Goal: Task Accomplishment & Management: Complete application form

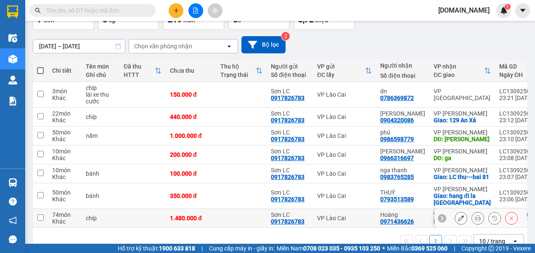
scroll to position [84, 0]
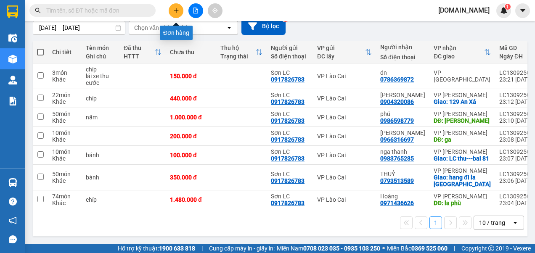
click at [176, 13] on icon "plus" at bounding box center [176, 11] width 6 height 6
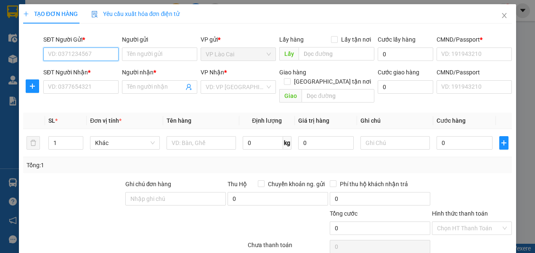
click at [105, 51] on input "SĐT Người Gửi *" at bounding box center [80, 53] width 75 height 13
click at [91, 71] on div "0917826783 - Sơn LC" at bounding box center [80, 70] width 64 height 9
type input "0917826783"
type input "Sơn LC"
type input "123456789"
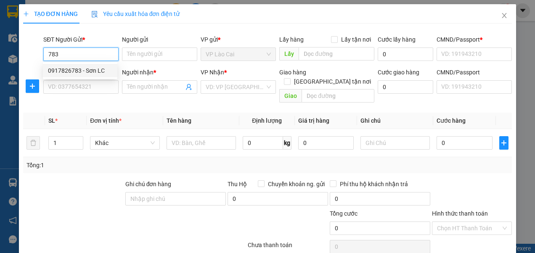
type input "123456789"
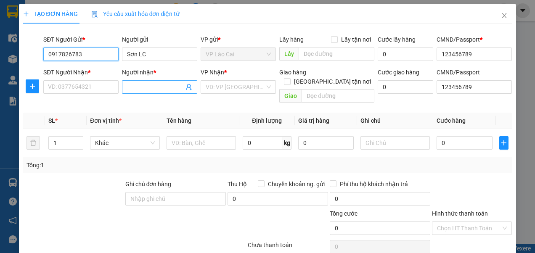
type input "0917826783"
click at [146, 87] on input "Người nhận *" at bounding box center [155, 86] width 57 height 9
type input "tùng"
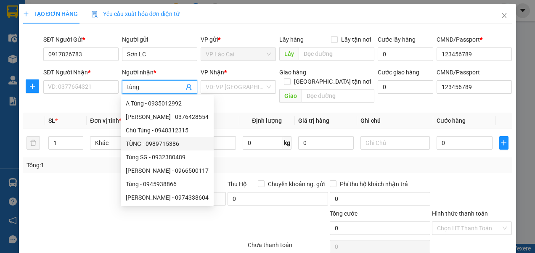
click at [161, 142] on div "TÙNG - 0989715386" at bounding box center [167, 143] width 83 height 9
type input "0989715386"
type input "TÙNG"
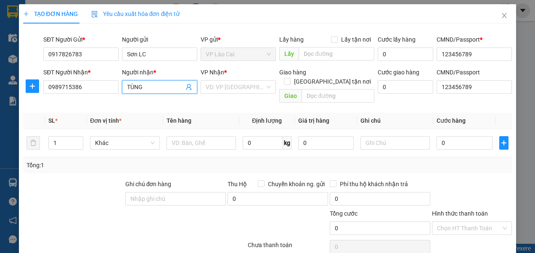
click at [160, 88] on input "TÙNG" at bounding box center [155, 86] width 57 height 9
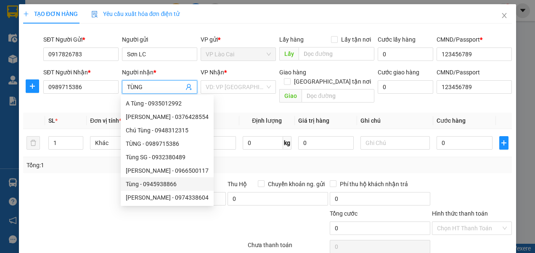
click at [150, 182] on div "Tùng - 0945938866" at bounding box center [167, 183] width 83 height 9
type input "0945938866"
type input "Tùng"
checkbox input "true"
type input "63 Phạm Thận Duật"
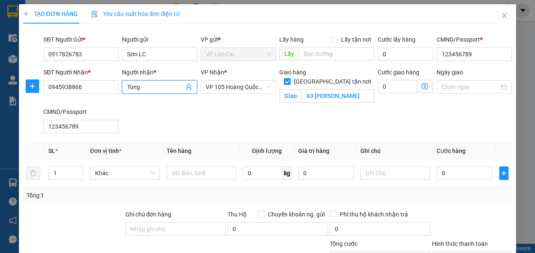
click at [150, 86] on input "Tùng" at bounding box center [155, 86] width 57 height 9
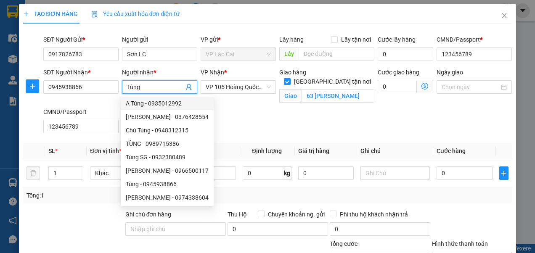
click at [151, 106] on div "A Tùng - 0935012992" at bounding box center [167, 103] width 83 height 9
type input "0935012992"
type input "A Tùng"
checkbox input "false"
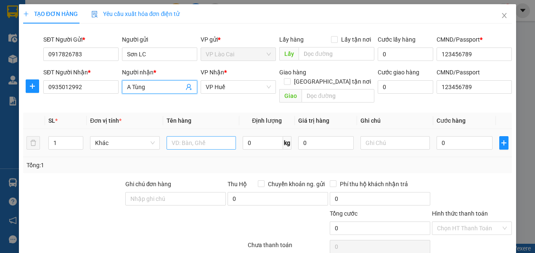
type input "A Tùng"
click at [186, 136] on input "text" at bounding box center [200, 142] width 69 height 13
type input "hoa"
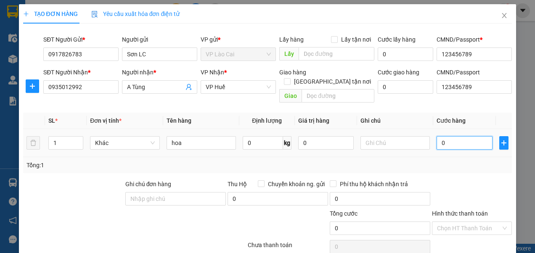
click at [454, 136] on input "0" at bounding box center [463, 142] width 55 height 13
type input "1"
type input "10"
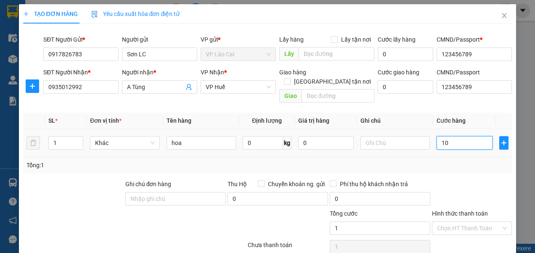
type input "10"
type input "100"
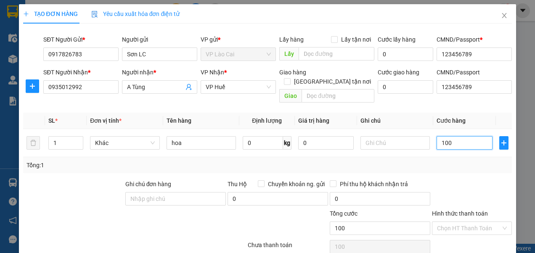
scroll to position [54, 0]
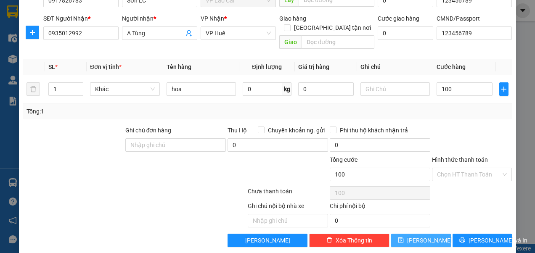
click at [416, 236] on span "Lưu" at bounding box center [429, 240] width 45 height 9
type input "100.000"
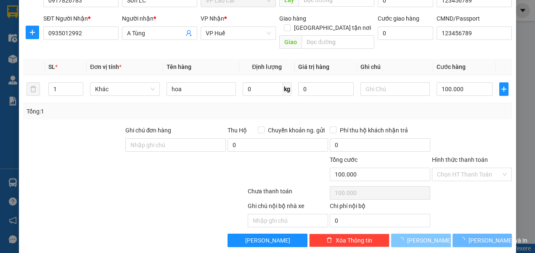
type input "0"
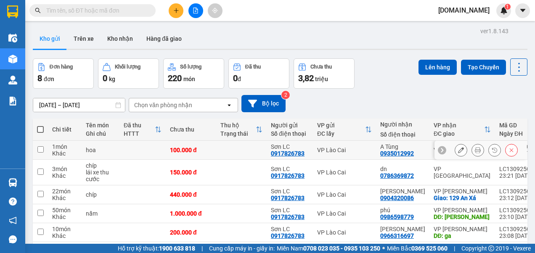
click at [458, 148] on icon at bounding box center [461, 150] width 6 height 6
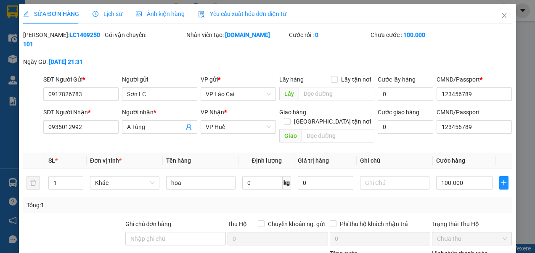
type input "0917826783"
type input "Sơn LC"
type input "123456789"
type input "0935012992"
type input "A Tùng"
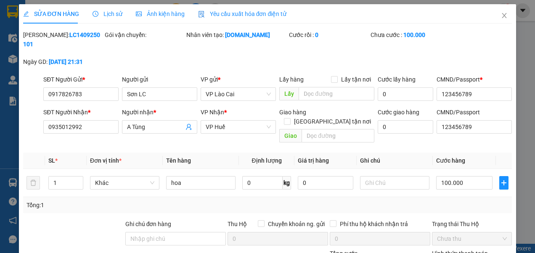
type input "123456789"
type input "100.000"
click at [382, 176] on input "text" at bounding box center [394, 182] width 69 height 13
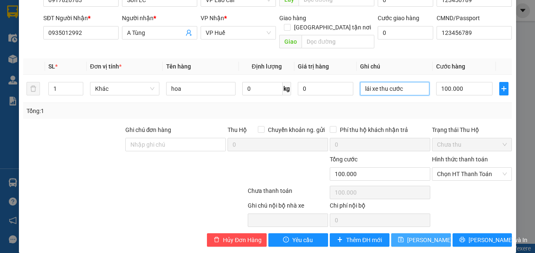
type input "lái xe thu cước"
click at [409, 235] on span "Lưu thay đổi" at bounding box center [440, 239] width 67 height 9
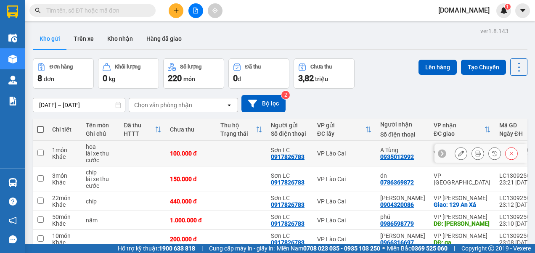
click at [39, 151] on input "checkbox" at bounding box center [40, 153] width 6 height 6
checkbox input "true"
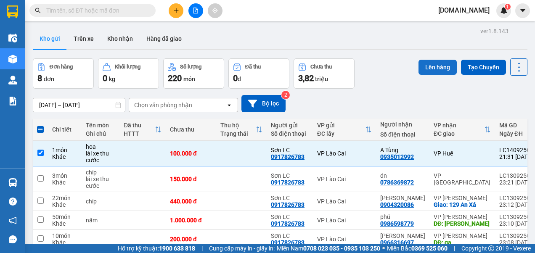
click at [426, 66] on button "Lên hàng" at bounding box center [437, 67] width 38 height 15
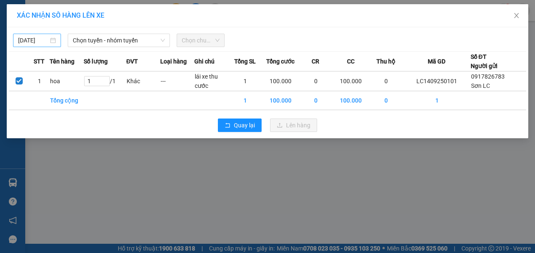
click at [44, 40] on body "Kết quả tìm kiếm ( 0 ) Bộ lọc No Data [DOMAIN_NAME] 1 Điều hành xe Kho hàng mới…" at bounding box center [267, 126] width 535 height 253
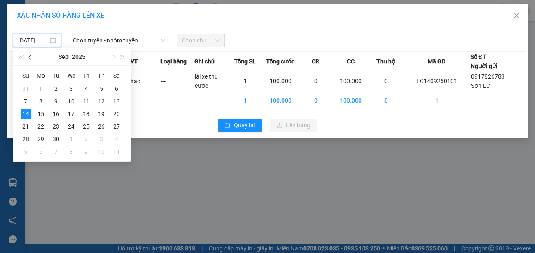
click at [31, 61] on button "button" at bounding box center [30, 56] width 9 height 17
click at [71, 114] on div "13" at bounding box center [71, 114] width 10 height 10
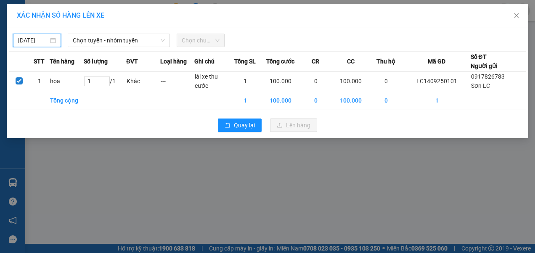
type input "[DATE]"
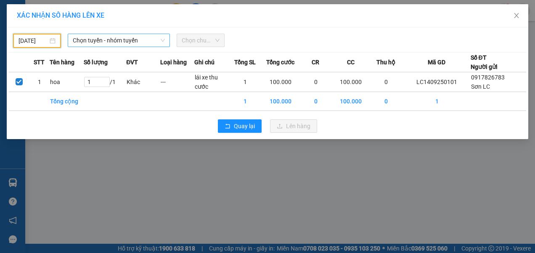
click at [134, 41] on span "Chọn tuyến - nhóm tuyến" at bounding box center [119, 40] width 92 height 13
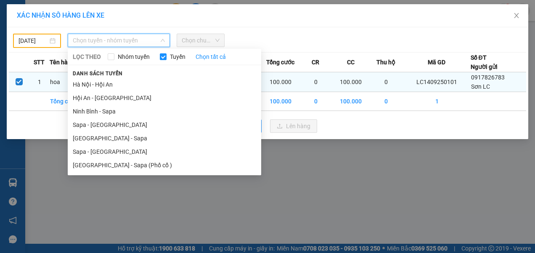
click at [90, 88] on li "Hà Nội - Hội An" at bounding box center [164, 84] width 193 height 13
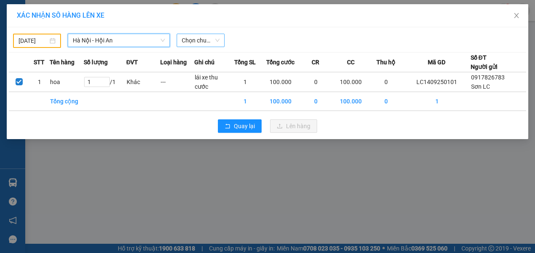
click at [197, 39] on span "Chọn chuyến" at bounding box center [201, 40] width 38 height 13
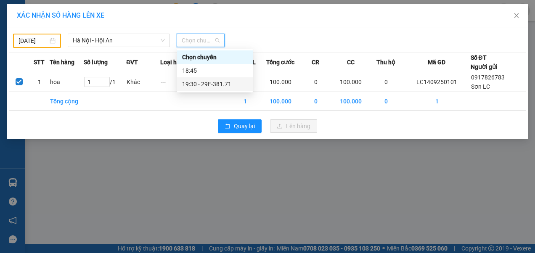
click at [199, 85] on div "19:30 - 29E-381.71" at bounding box center [215, 83] width 66 height 9
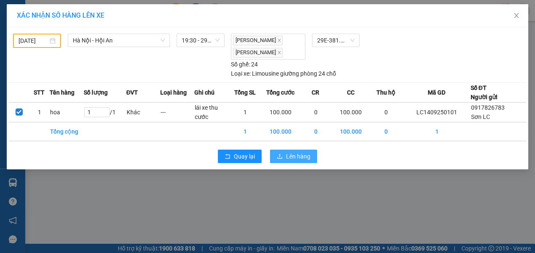
click at [287, 153] on span "Lên hàng" at bounding box center [298, 156] width 24 height 9
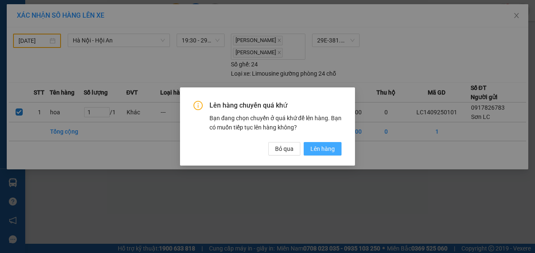
click at [318, 148] on span "Lên hàng" at bounding box center [322, 148] width 24 height 9
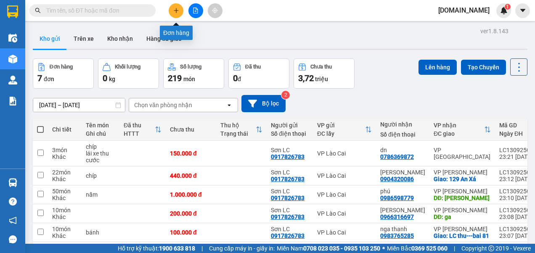
click at [176, 10] on icon "plus" at bounding box center [176, 10] width 0 height 5
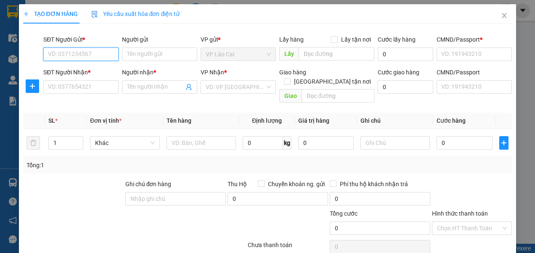
click at [95, 55] on input "SĐT Người Gửi *" at bounding box center [80, 53] width 75 height 13
click at [84, 68] on div "0917826783 - Sơn LC" at bounding box center [80, 70] width 64 height 9
type input "0917826783"
type input "Sơn LC"
type input "123456789"
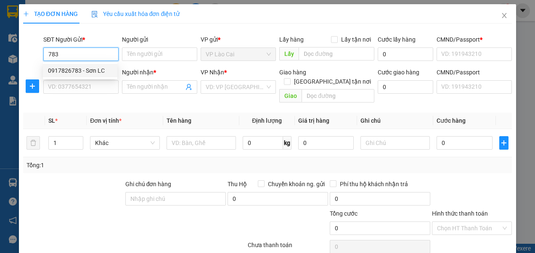
type input "123456789"
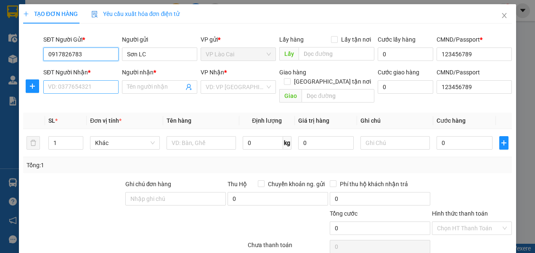
type input "0917826783"
click at [79, 85] on input "SĐT Người Nhận *" at bounding box center [80, 86] width 75 height 13
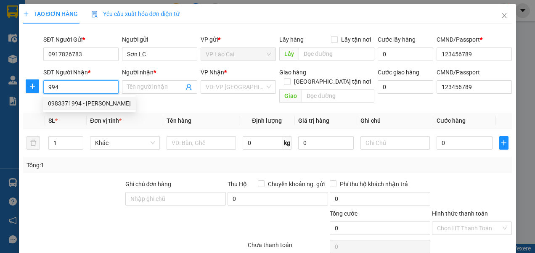
click at [79, 99] on div "0983371994 - Huyền zenda" at bounding box center [89, 103] width 83 height 9
type input "0983371994"
type input "Huyền zenda"
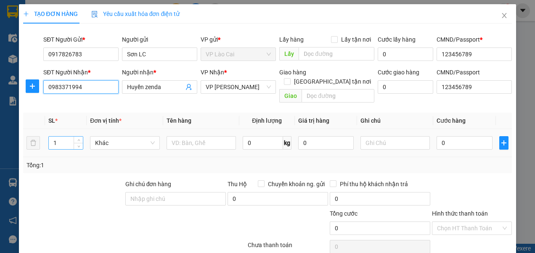
type input "0983371994"
click at [61, 137] on input "1" at bounding box center [66, 143] width 34 height 13
type input "12"
click at [181, 136] on input "text" at bounding box center [200, 142] width 69 height 13
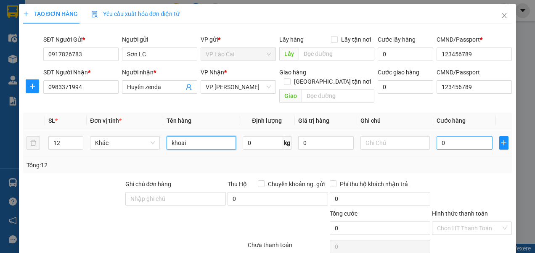
type input "khoai"
click at [444, 136] on input "0" at bounding box center [463, 142] width 55 height 13
type input "2"
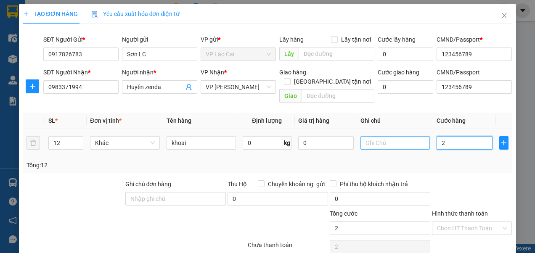
type input "24"
type input "240"
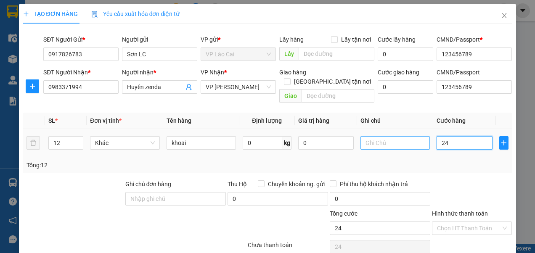
type input "240"
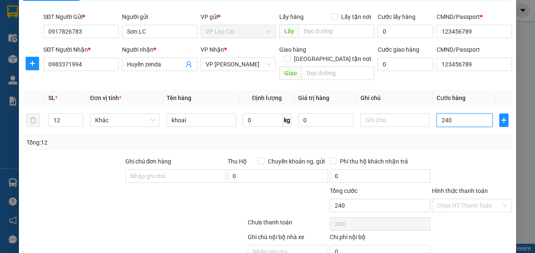
scroll to position [54, 0]
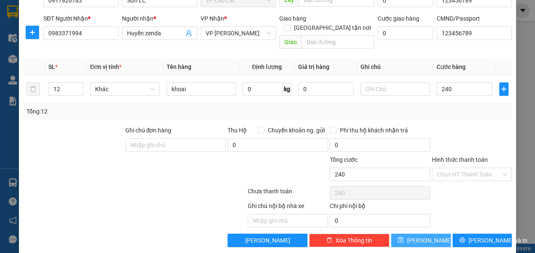
type input "240.000"
click at [404, 234] on button "Lưu" at bounding box center [421, 240] width 60 height 13
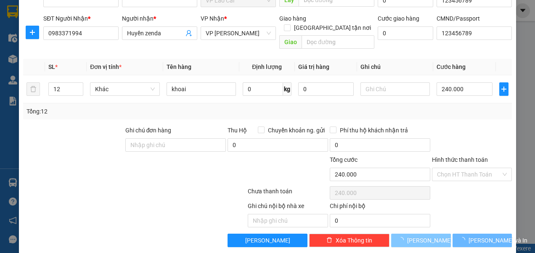
type input "1"
type input "0"
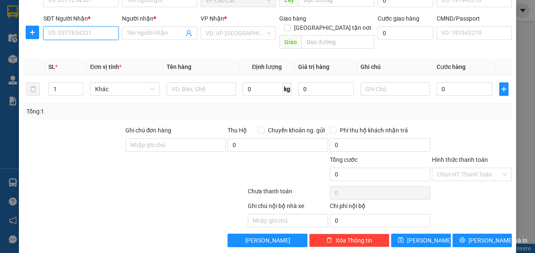
click at [84, 34] on input "SĐT Người Nhận *" at bounding box center [80, 32] width 75 height 13
paste input "0988140679"
type input "0988140679"
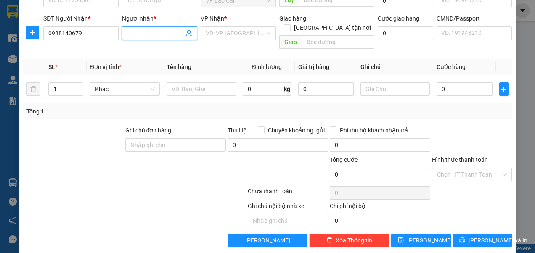
click at [146, 32] on input "Người nhận *" at bounding box center [155, 33] width 57 height 9
click at [265, 34] on div "VD: VP Sài Gòn" at bounding box center [237, 32] width 75 height 13
type input "Thúy anh"
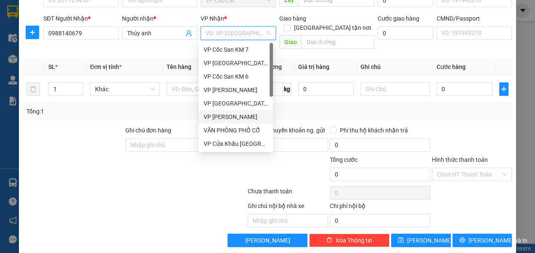
click at [233, 116] on div "VP [PERSON_NAME]" at bounding box center [235, 116] width 64 height 9
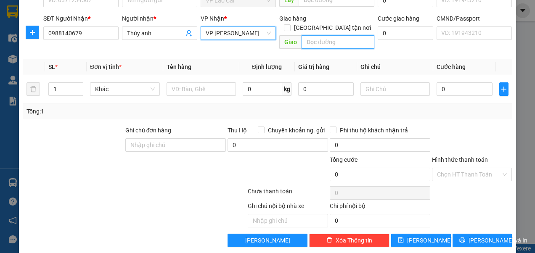
click at [337, 35] on input "text" at bounding box center [337, 41] width 73 height 13
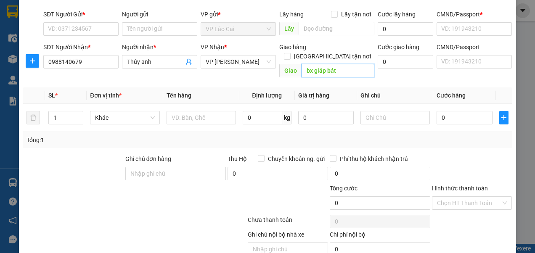
scroll to position [12, 0]
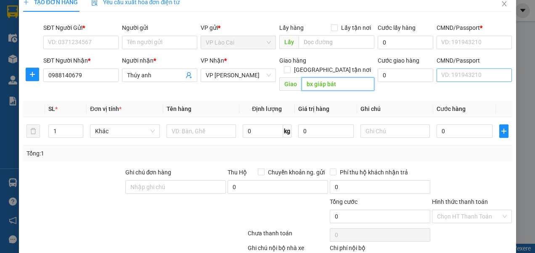
type input "bx giáp bát"
click at [441, 77] on input "CMND/Passport" at bounding box center [473, 74] width 75 height 13
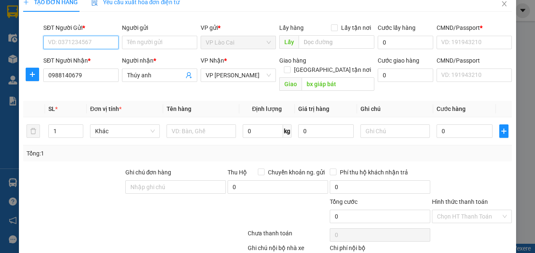
click at [92, 40] on input "SĐT Người Gửi *" at bounding box center [80, 42] width 75 height 13
click at [82, 56] on div "0917826783 - Sơn LC" at bounding box center [80, 58] width 64 height 9
type input "0917826783"
type input "Sơn LC"
type input "123456789"
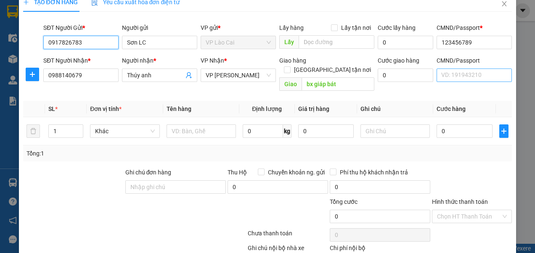
type input "0917826783"
click at [465, 73] on input "CMND/Passport" at bounding box center [473, 74] width 75 height 13
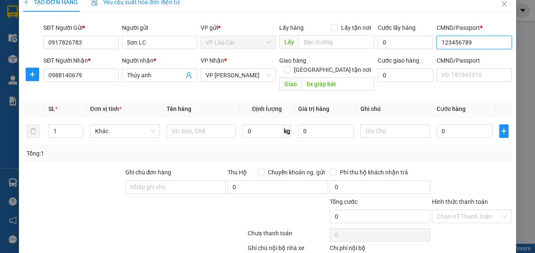
click at [466, 45] on input "123456789" at bounding box center [473, 42] width 75 height 13
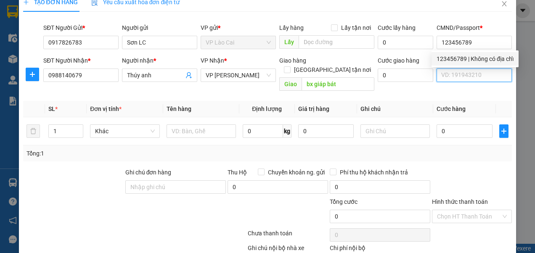
click at [454, 75] on input "CMND/Passport" at bounding box center [473, 74] width 75 height 13
paste input "123456789"
type input "123456789"
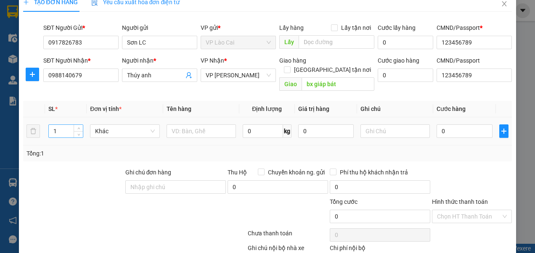
click at [62, 125] on input "1" at bounding box center [66, 131] width 34 height 13
type input "16"
click at [202, 124] on input "text" at bounding box center [200, 130] width 69 height 13
type input "bỏng + nước"
click at [443, 124] on input "0" at bounding box center [463, 130] width 55 height 13
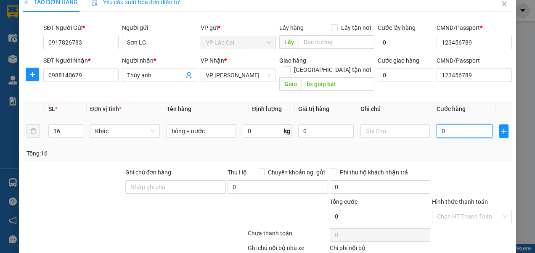
type input "2"
type input "20"
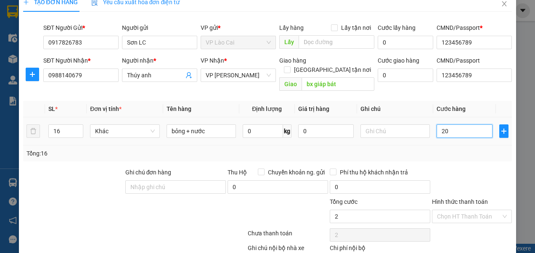
type input "20"
type input "200"
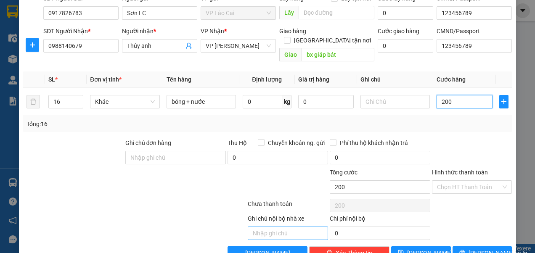
scroll to position [54, 0]
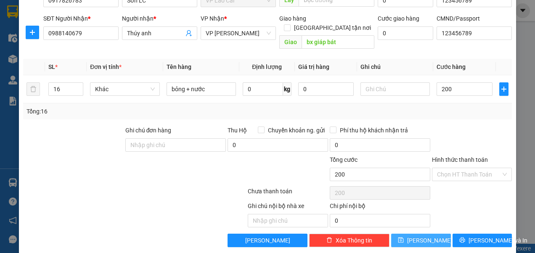
click at [419, 236] on span "Lưu" at bounding box center [429, 240] width 45 height 9
type input "200.000"
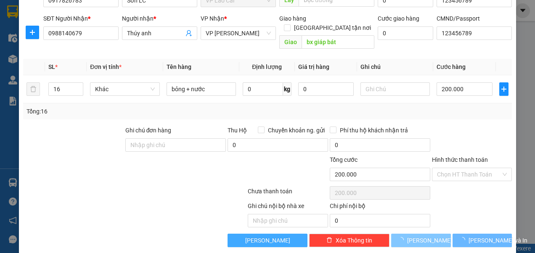
type input "1"
type input "0"
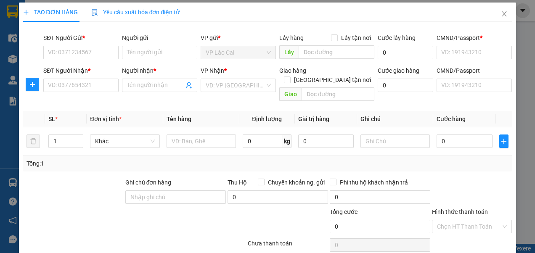
scroll to position [0, 0]
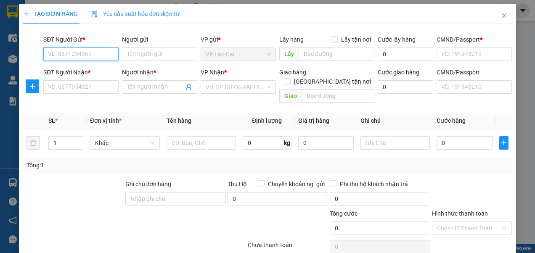
click at [106, 56] on input "SĐT Người Gửi *" at bounding box center [80, 53] width 75 height 13
click at [83, 70] on div "0917826783 - Sơn LC" at bounding box center [80, 70] width 64 height 9
type input "0917826783"
type input "Sơn LC"
type input "123456789"
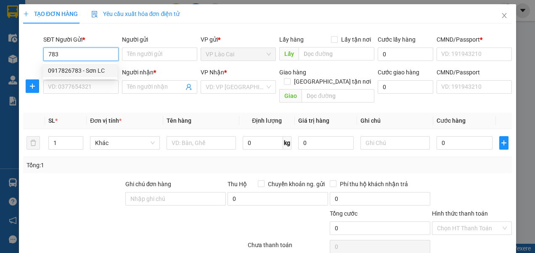
type input "123456789"
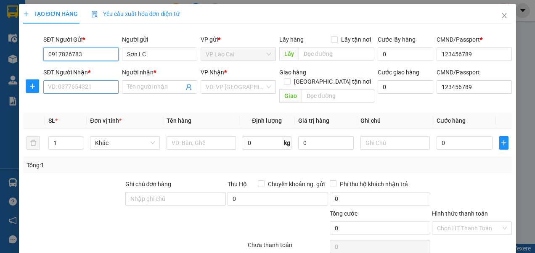
type input "0917826783"
click at [92, 85] on input "SĐT Người Nhận *" at bounding box center [80, 86] width 75 height 13
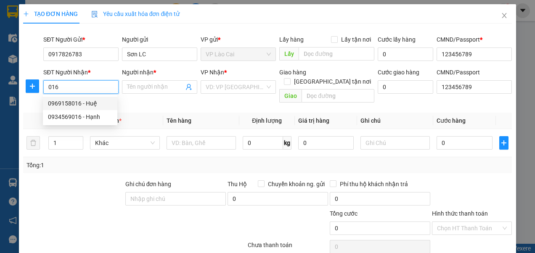
click at [79, 105] on div "0969158016 - Huệ" at bounding box center [80, 103] width 64 height 9
type input "0969158016"
type input "Huệ"
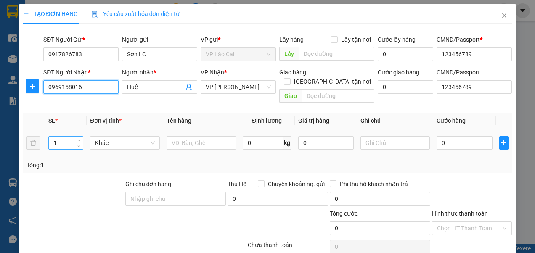
type input "0969158016"
drag, startPoint x: 59, startPoint y: 133, endPoint x: 51, endPoint y: 134, distance: 8.1
click at [51, 137] on input "1" at bounding box center [66, 143] width 34 height 13
type input "7"
click at [188, 136] on input "text" at bounding box center [200, 142] width 69 height 13
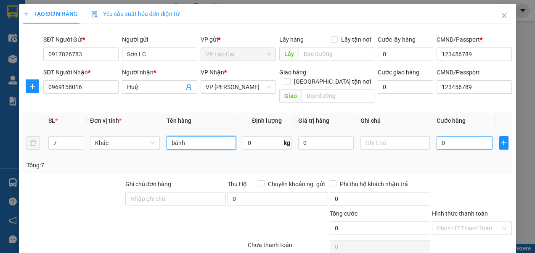
type input "bánh"
click at [441, 136] on input "0" at bounding box center [463, 142] width 55 height 13
type input "1"
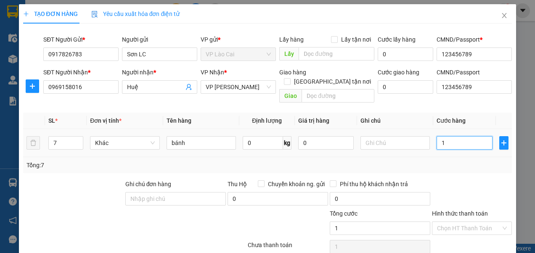
type input "15"
type input "150"
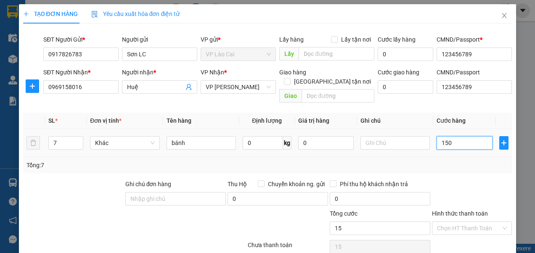
type input "150"
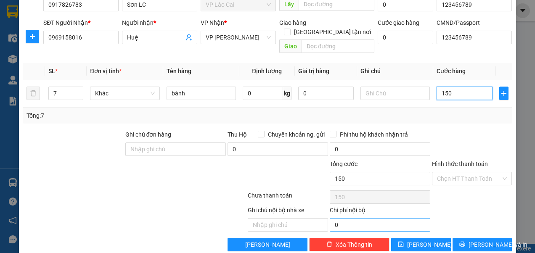
scroll to position [54, 0]
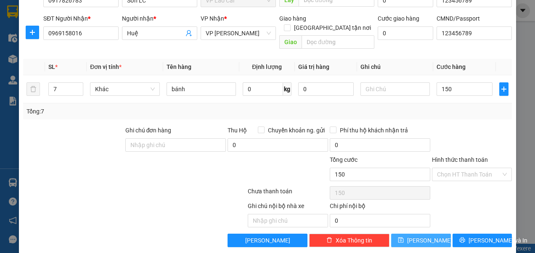
click at [405, 234] on button "Lưu" at bounding box center [421, 240] width 60 height 13
type input "150.000"
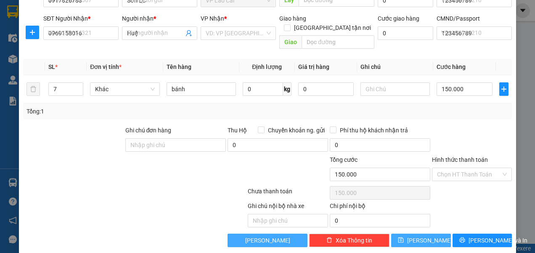
type input "1"
type input "0"
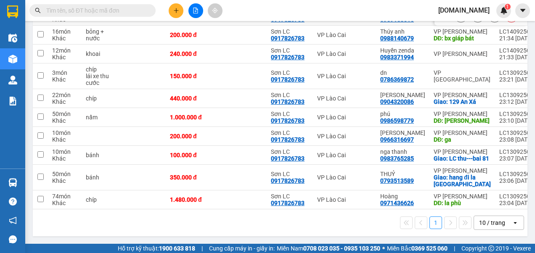
scroll to position [152, 0]
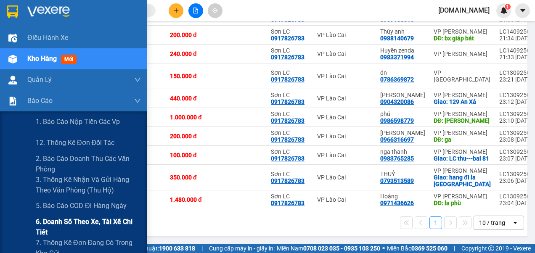
click at [54, 222] on span "6. Doanh số theo xe, tài xế chi tiết" at bounding box center [88, 226] width 105 height 21
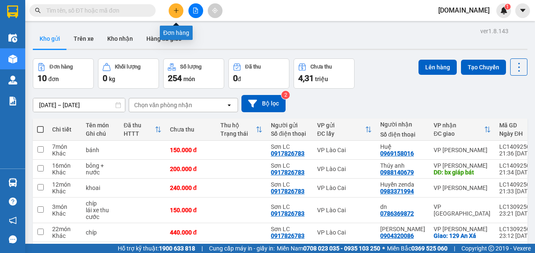
click at [177, 9] on icon "plus" at bounding box center [176, 11] width 6 height 6
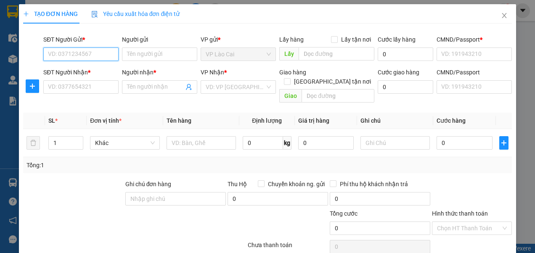
click at [92, 54] on input "SĐT Người Gửi *" at bounding box center [80, 53] width 75 height 13
click at [89, 69] on div "0917826783 - Sơn LC" at bounding box center [80, 70] width 64 height 9
type input "0917826783"
type input "Sơn LC"
type input "123456789"
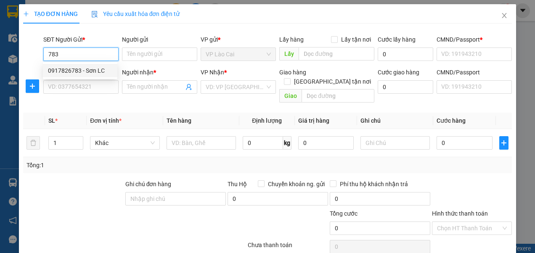
type input "123456789"
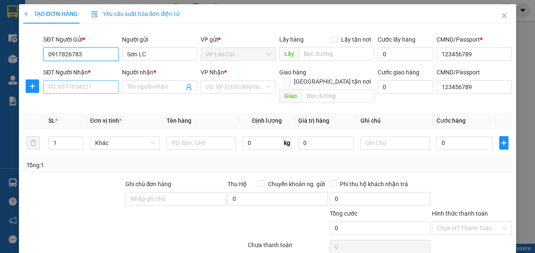
type input "0917826783"
click at [88, 87] on input "SĐT Người Nhận *" at bounding box center [80, 86] width 75 height 13
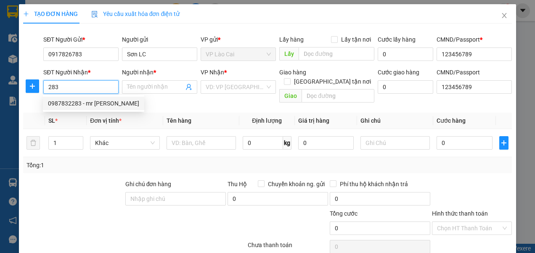
click at [82, 102] on div "0987832283 - mr Long" at bounding box center [93, 103] width 91 height 9
type input "0987832283"
type input "mr [PERSON_NAME]"
checkbox input "true"
type input "bãi mậu"
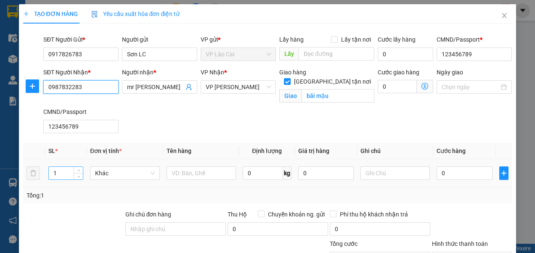
type input "0987832283"
click at [53, 176] on input "1" at bounding box center [66, 173] width 34 height 13
type input "405"
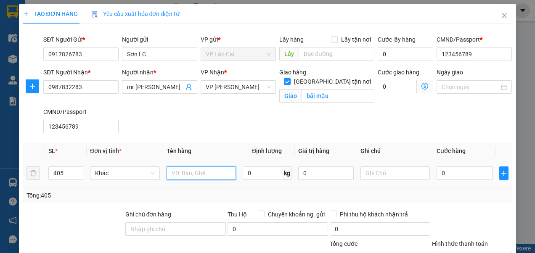
click at [183, 172] on input "text" at bounding box center [200, 172] width 69 height 13
type input "xx"
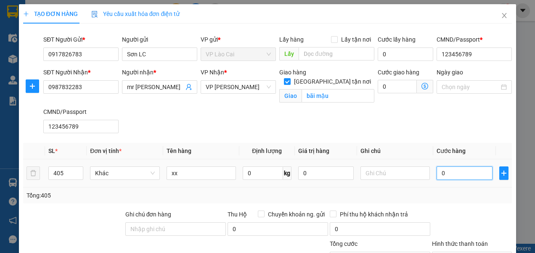
click at [445, 176] on input "0" at bounding box center [463, 172] width 55 height 13
type input "2"
type input "29"
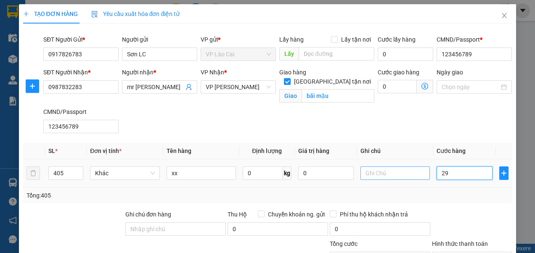
type input "29"
type input "299"
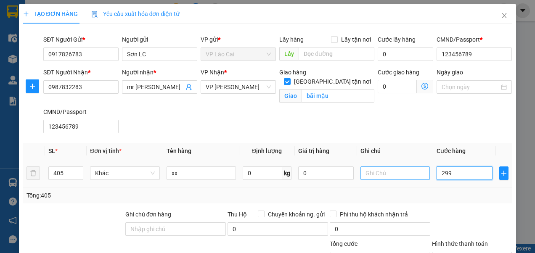
type input "2.990"
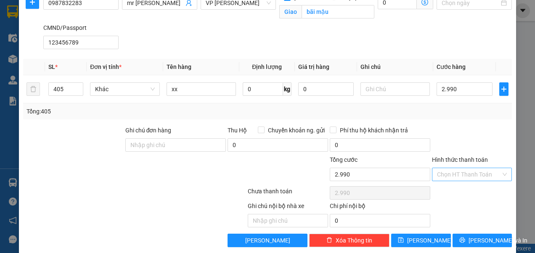
click at [449, 170] on input "Hình thức thanh toán" at bounding box center [469, 174] width 64 height 13
type input "2.990.000"
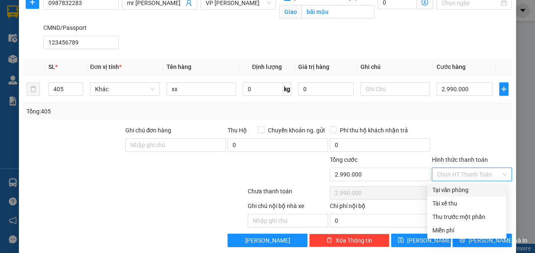
click at [451, 187] on div "Tại văn phòng" at bounding box center [466, 189] width 69 height 9
type input "0"
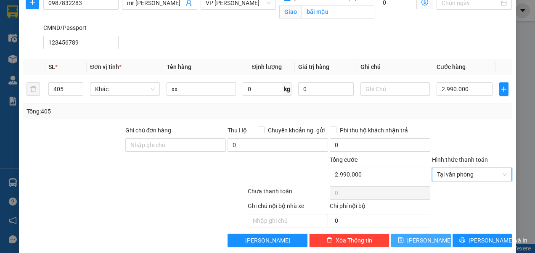
click at [427, 235] on button "Lưu" at bounding box center [421, 240] width 60 height 13
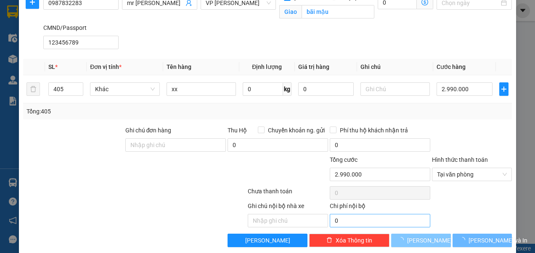
checkbox input "false"
type input "1"
type input "0"
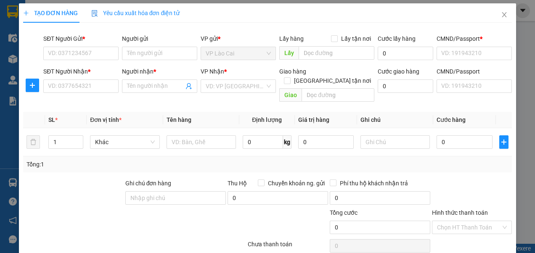
scroll to position [0, 0]
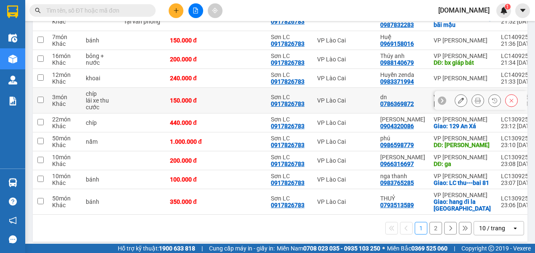
scroll to position [152, 0]
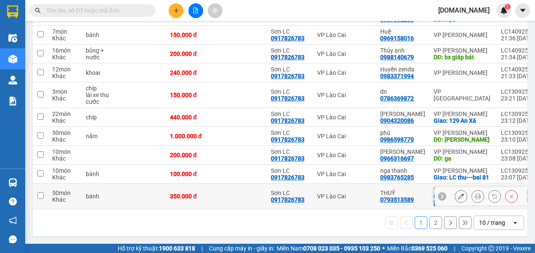
click at [42, 193] on input "checkbox" at bounding box center [40, 195] width 6 height 6
checkbox input "true"
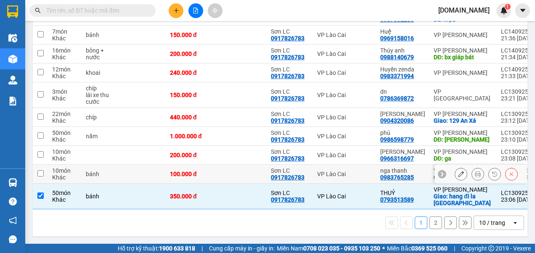
click at [41, 170] on input "checkbox" at bounding box center [40, 173] width 6 height 6
checkbox input "true"
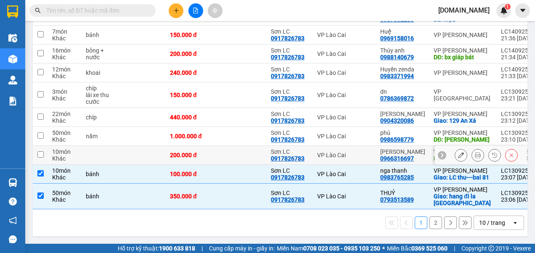
click at [40, 151] on input "checkbox" at bounding box center [40, 154] width 6 height 6
checkbox input "true"
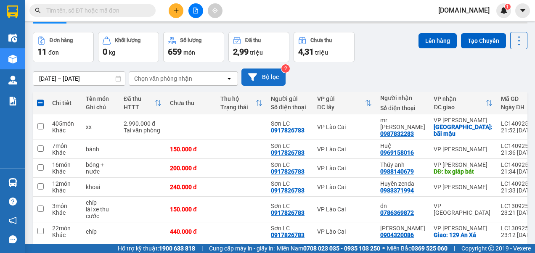
scroll to position [0, 0]
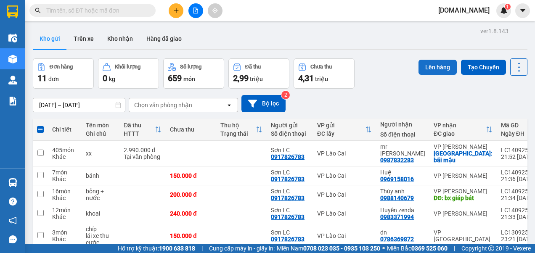
click at [419, 68] on button "Lên hàng" at bounding box center [437, 67] width 38 height 15
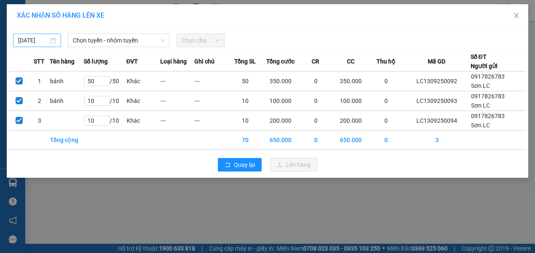
click at [37, 41] on body "Kết quả tìm kiếm ( 0 ) Bộ lọc No Data [DOMAIN_NAME] 1 Điều hành xe Kho hàng mới…" at bounding box center [267, 126] width 535 height 253
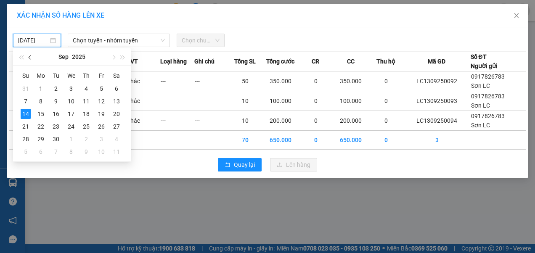
click at [32, 58] on span "button" at bounding box center [31, 57] width 4 height 4
click at [54, 114] on div "12" at bounding box center [56, 114] width 10 height 10
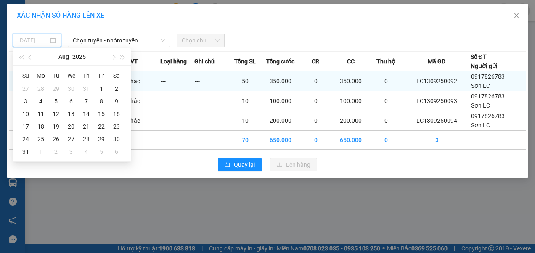
type input "12/08/2025"
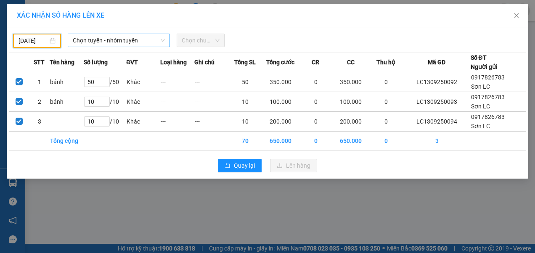
click at [105, 40] on span "Chọn tuyến - nhóm tuyến" at bounding box center [119, 40] width 92 height 13
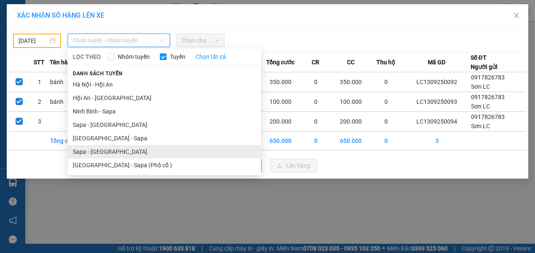
click at [84, 150] on li "Sapa - [GEOGRAPHIC_DATA]" at bounding box center [164, 151] width 193 height 13
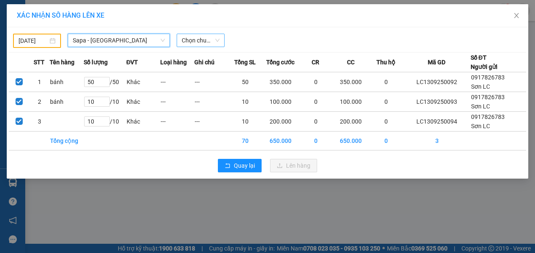
click at [205, 40] on span "Chọn chuyến" at bounding box center [201, 40] width 38 height 13
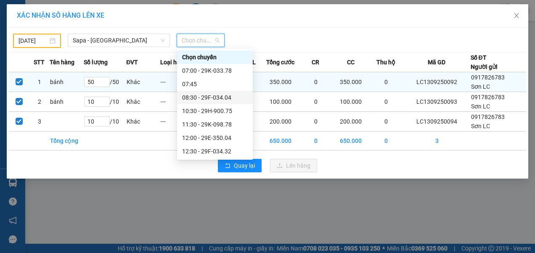
click at [195, 97] on div "08:30 - 29F-034.04" at bounding box center [215, 97] width 66 height 9
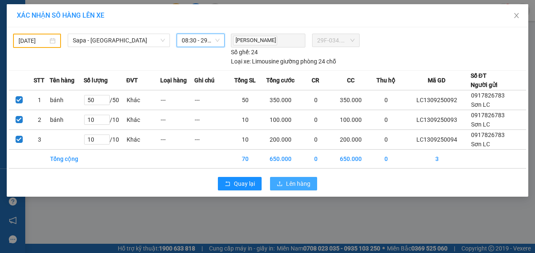
click at [289, 184] on span "Lên hàng" at bounding box center [298, 183] width 24 height 9
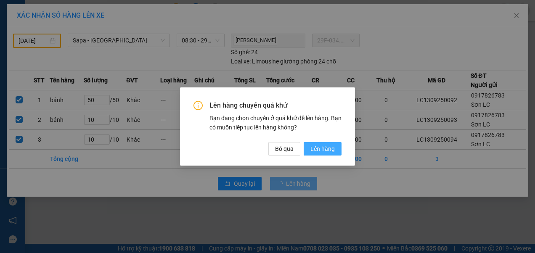
drag, startPoint x: 319, startPoint y: 148, endPoint x: 315, endPoint y: 150, distance: 4.5
click at [319, 148] on span "Lên hàng" at bounding box center [322, 148] width 24 height 9
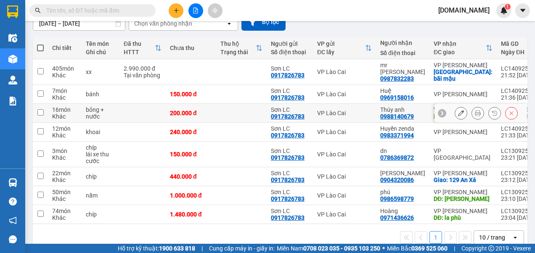
scroll to position [84, 0]
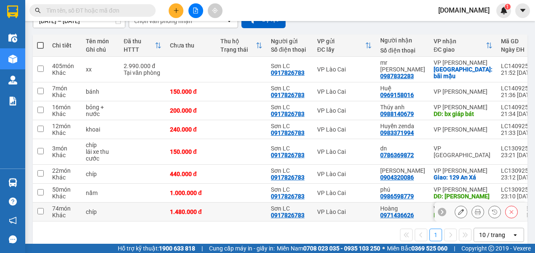
click at [40, 212] on input "checkbox" at bounding box center [40, 211] width 6 height 6
checkbox input "true"
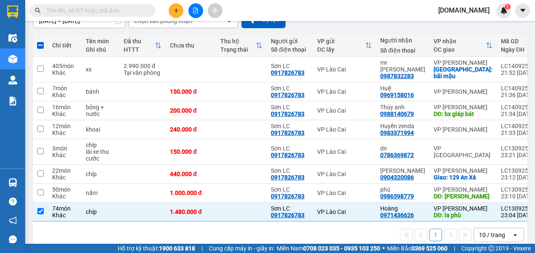
scroll to position [0, 0]
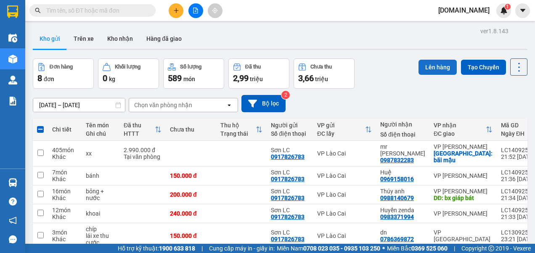
click at [431, 66] on button "Lên hàng" at bounding box center [437, 67] width 38 height 15
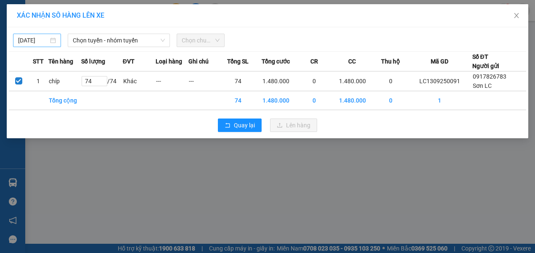
click at [53, 38] on div "[DATE]" at bounding box center [37, 40] width 38 height 9
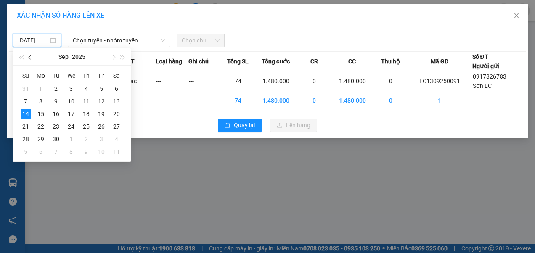
click at [31, 60] on button "button" at bounding box center [30, 56] width 9 height 17
drag, startPoint x: 57, startPoint y: 114, endPoint x: 80, endPoint y: 82, distance: 39.4
click at [57, 114] on div "12" at bounding box center [56, 114] width 10 height 10
type input "12/08/2025"
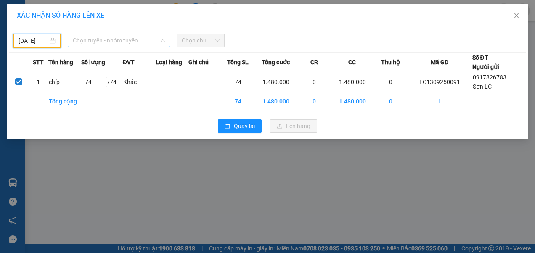
click at [136, 39] on span "Chọn tuyến - nhóm tuyến" at bounding box center [119, 40] width 92 height 13
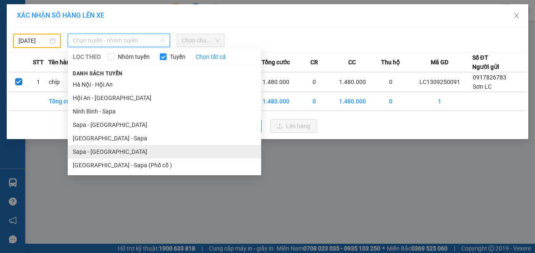
click at [89, 151] on li "Sapa - [GEOGRAPHIC_DATA]" at bounding box center [164, 151] width 193 height 13
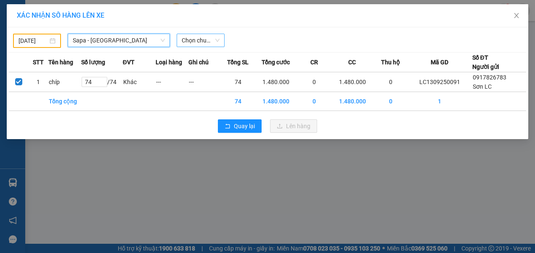
click at [196, 43] on span "Chọn chuyến" at bounding box center [201, 40] width 38 height 13
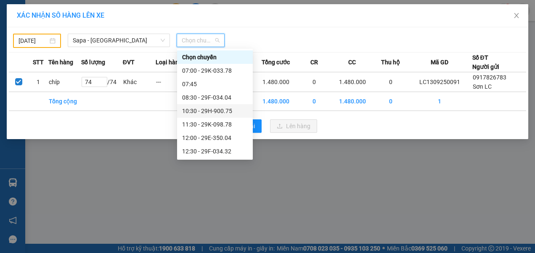
click at [195, 112] on div "10:30 - 29H-900.75" at bounding box center [215, 110] width 66 height 9
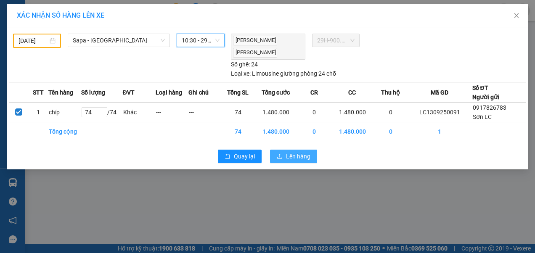
click at [303, 153] on span "Lên hàng" at bounding box center [298, 156] width 24 height 9
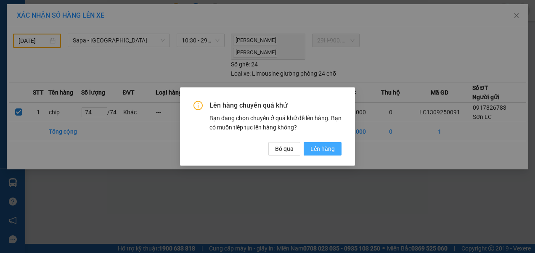
drag, startPoint x: 322, startPoint y: 150, endPoint x: 315, endPoint y: 150, distance: 7.6
click at [323, 150] on span "Lên hàng" at bounding box center [322, 148] width 24 height 9
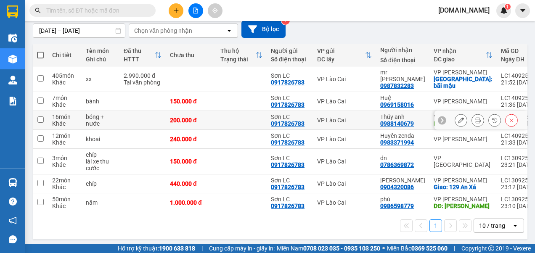
scroll to position [81, 0]
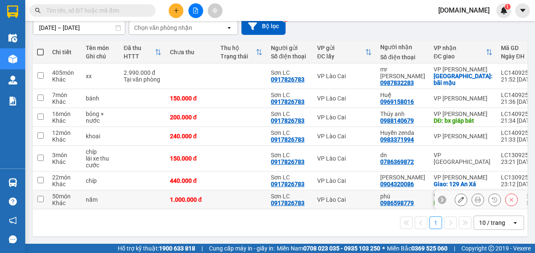
click at [39, 196] on input "checkbox" at bounding box center [40, 199] width 6 height 6
checkbox input "true"
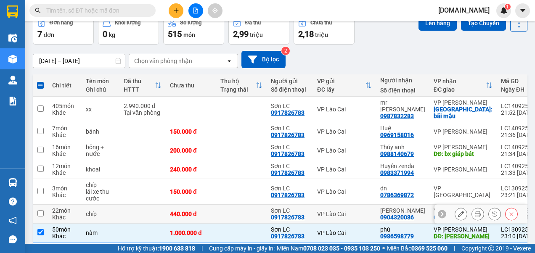
scroll to position [0, 0]
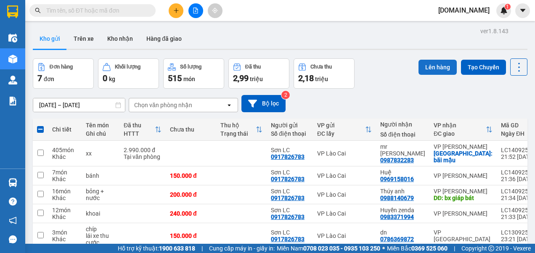
click at [424, 63] on button "Lên hàng" at bounding box center [437, 67] width 38 height 15
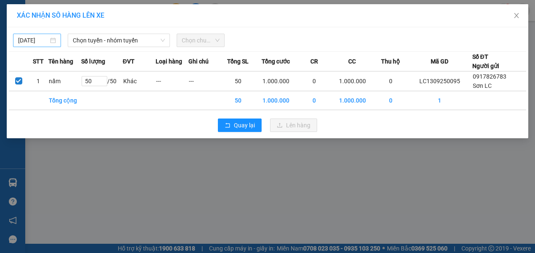
click at [43, 40] on input "[DATE]" at bounding box center [33, 40] width 30 height 9
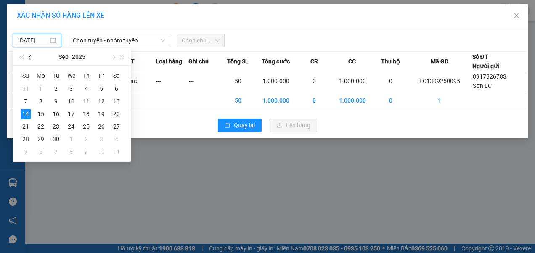
click at [31, 58] on span "button" at bounding box center [31, 57] width 4 height 4
click at [56, 114] on div "12" at bounding box center [56, 114] width 10 height 10
type input "12/08/2025"
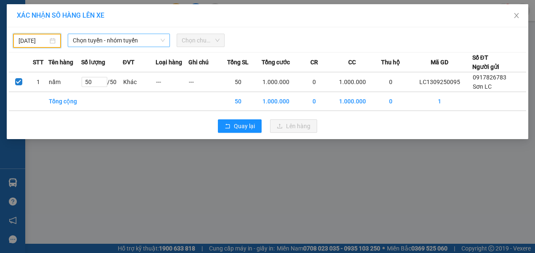
click at [114, 42] on span "Chọn tuyến - nhóm tuyến" at bounding box center [119, 40] width 92 height 13
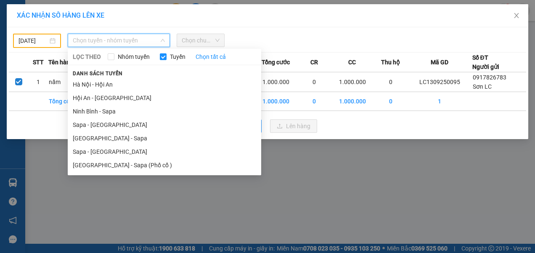
drag, startPoint x: 91, startPoint y: 149, endPoint x: 102, endPoint y: 129, distance: 23.3
click at [91, 148] on li "Sapa - [GEOGRAPHIC_DATA]" at bounding box center [164, 151] width 193 height 13
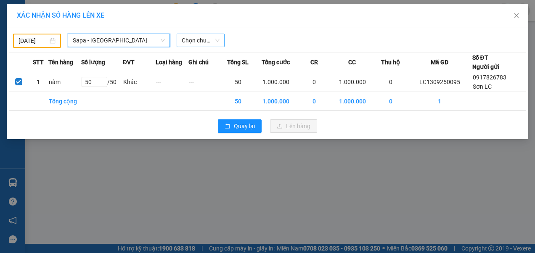
click at [185, 37] on span "Chọn chuyến" at bounding box center [201, 40] width 38 height 13
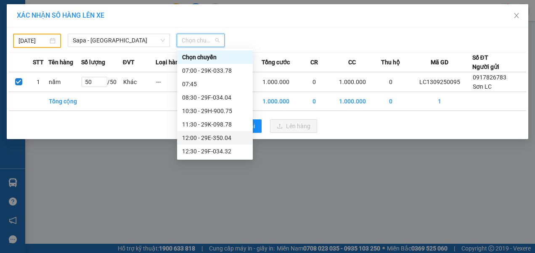
scroll to position [42, 0]
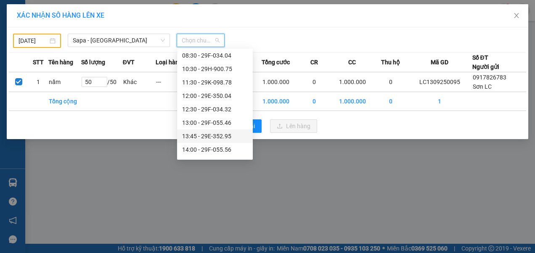
click at [196, 138] on div "13:45 - 29E-352.95" at bounding box center [215, 136] width 66 height 9
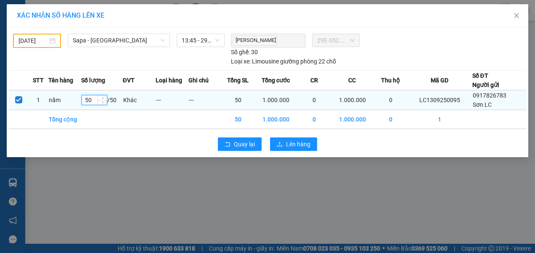
drag, startPoint x: 95, startPoint y: 100, endPoint x: 80, endPoint y: 104, distance: 16.0
click at [81, 104] on tr "1 nấm 50 / 50 Khác --- --- 50 1.000.000 0 1.000.000 0 LC1309250095 0917826783 S…" at bounding box center [267, 100] width 517 height 20
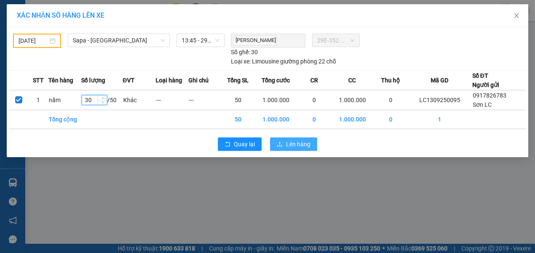
type input "30"
click at [288, 140] on span "Lên hàng" at bounding box center [298, 144] width 24 height 9
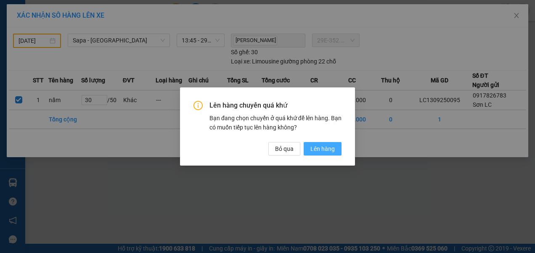
click at [316, 147] on span "Lên hàng" at bounding box center [322, 148] width 24 height 9
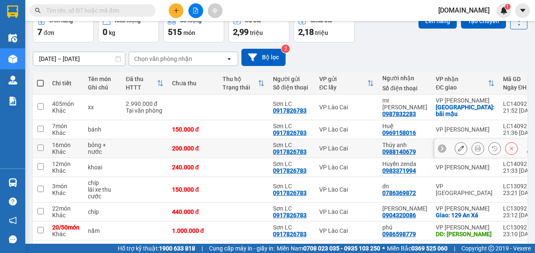
scroll to position [81, 0]
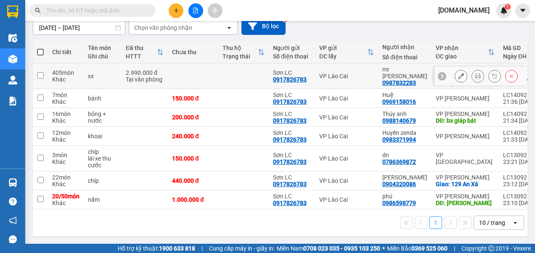
click at [40, 72] on input "checkbox" at bounding box center [40, 75] width 6 height 6
checkbox input "true"
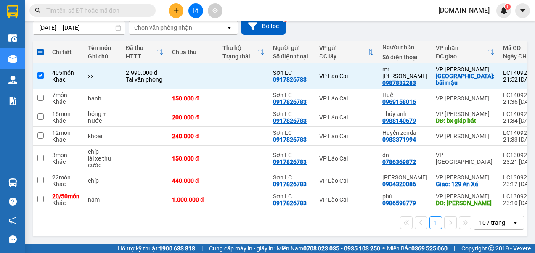
scroll to position [0, 0]
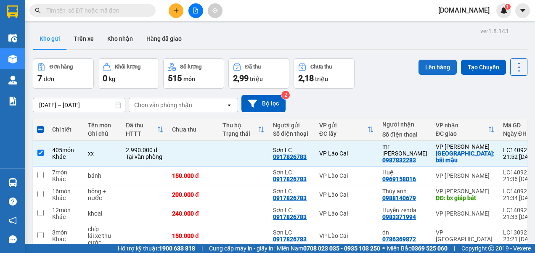
click at [438, 67] on button "Lên hàng" at bounding box center [437, 67] width 38 height 15
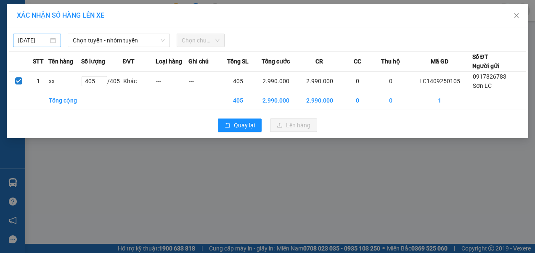
click at [37, 40] on body "Kết quả tìm kiếm ( 0 ) Bộ lọc No Data [DOMAIN_NAME] 1 Điều hành xe Kho hàng mới…" at bounding box center [267, 126] width 535 height 253
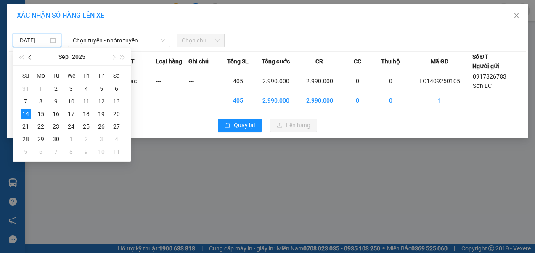
click at [32, 57] on span "button" at bounding box center [31, 57] width 4 height 4
click at [53, 114] on div "12" at bounding box center [56, 114] width 10 height 10
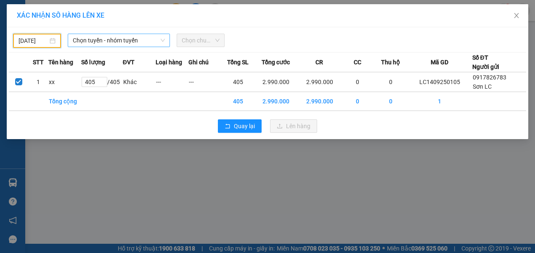
click at [98, 39] on span "Chọn tuyến - nhóm tuyến" at bounding box center [119, 40] width 92 height 13
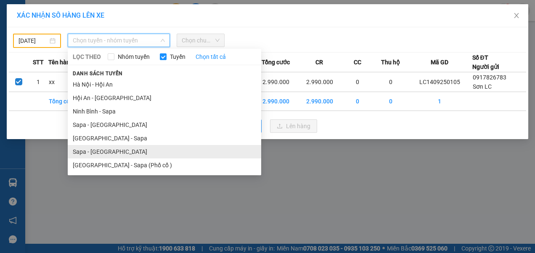
click at [84, 150] on li "Sapa - [GEOGRAPHIC_DATA]" at bounding box center [164, 151] width 193 height 13
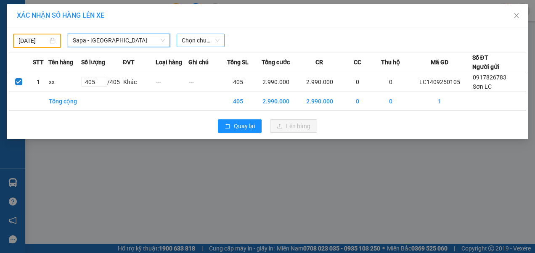
click at [195, 41] on span "Chọn chuyến" at bounding box center [201, 40] width 38 height 13
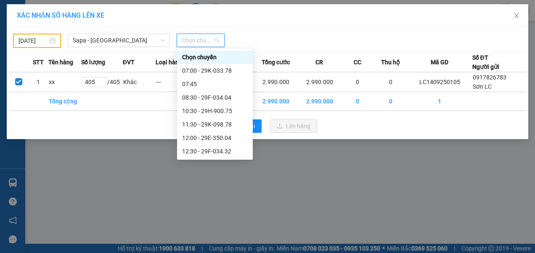
scroll to position [84, 0]
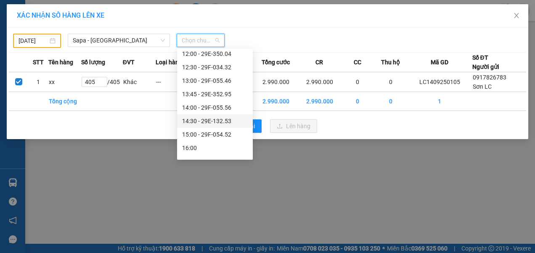
click at [200, 121] on div "14:30 - 29E-132.53" at bounding box center [215, 120] width 66 height 9
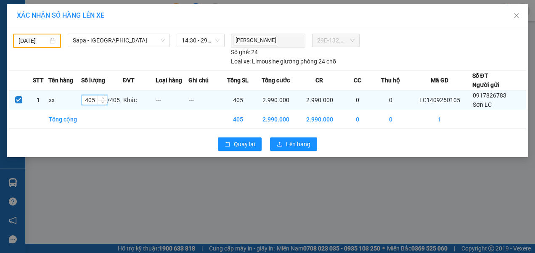
drag, startPoint x: 95, startPoint y: 99, endPoint x: 84, endPoint y: 103, distance: 12.2
click at [84, 103] on input "405" at bounding box center [94, 99] width 25 height 9
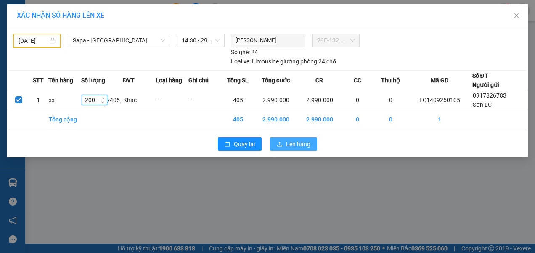
click at [293, 142] on span "Lên hàng" at bounding box center [298, 144] width 24 height 9
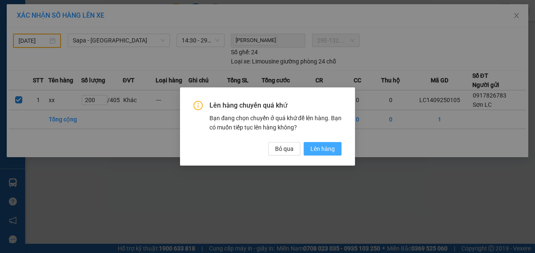
click at [317, 148] on span "Lên hàng" at bounding box center [322, 148] width 24 height 9
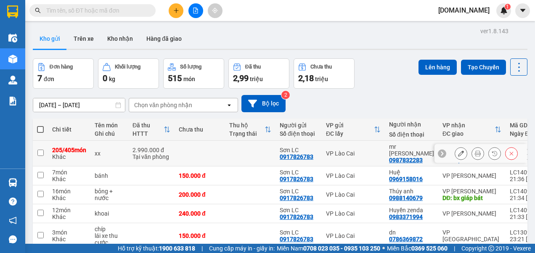
click at [40, 152] on input "checkbox" at bounding box center [40, 153] width 6 height 6
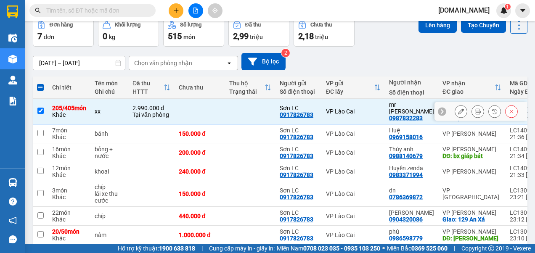
scroll to position [84, 0]
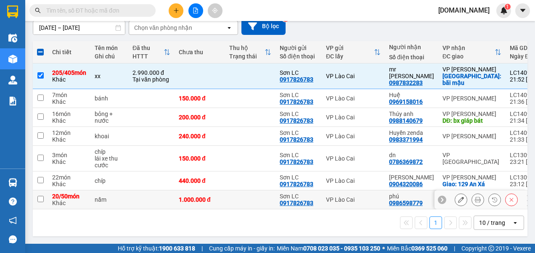
drag, startPoint x: 39, startPoint y: 196, endPoint x: 43, endPoint y: 193, distance: 5.1
click at [39, 196] on input "checkbox" at bounding box center [40, 199] width 6 height 6
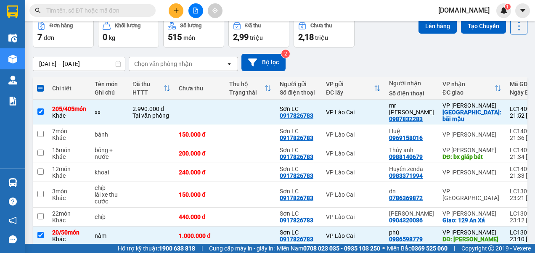
scroll to position [0, 0]
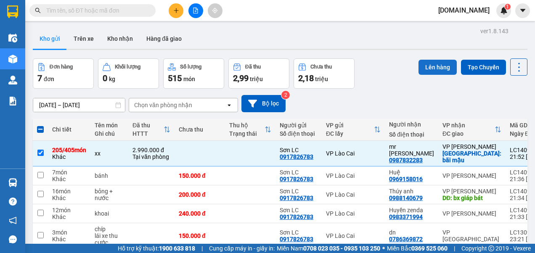
click at [441, 69] on button "Lên hàng" at bounding box center [437, 67] width 38 height 15
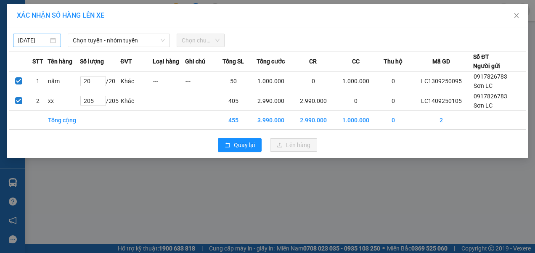
click at [44, 42] on body "Kết quả tìm kiếm ( 0 ) Bộ lọc No Data [DOMAIN_NAME] 1 Điều hành xe Kho hàng mới…" at bounding box center [267, 126] width 535 height 253
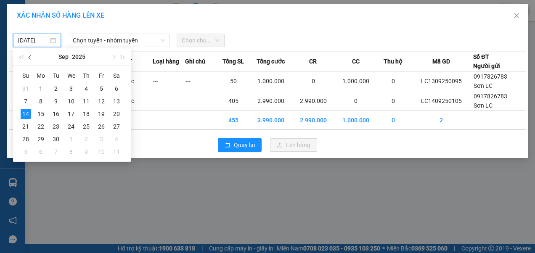
click at [31, 59] on span "button" at bounding box center [31, 57] width 4 height 4
click at [58, 113] on div "12" at bounding box center [56, 114] width 10 height 10
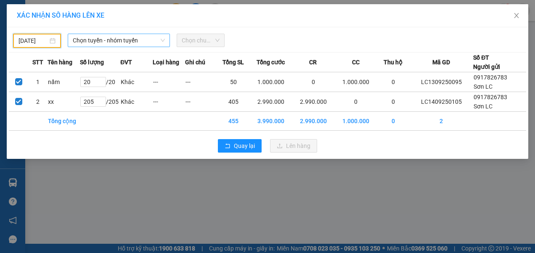
click at [139, 42] on span "Chọn tuyến - nhóm tuyến" at bounding box center [119, 40] width 92 height 13
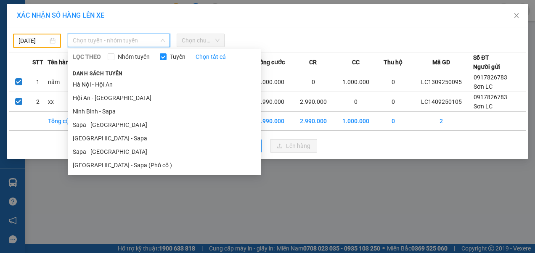
drag, startPoint x: 90, startPoint y: 151, endPoint x: 103, endPoint y: 132, distance: 23.0
click at [90, 150] on li "Sapa - [GEOGRAPHIC_DATA]" at bounding box center [164, 151] width 193 height 13
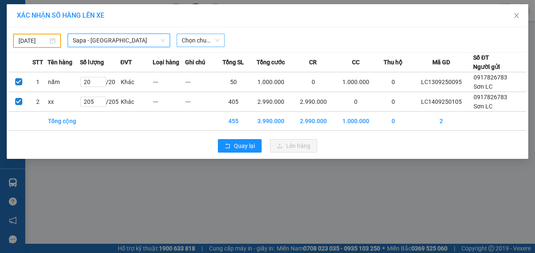
click at [205, 41] on span "Chọn chuyến" at bounding box center [201, 40] width 38 height 13
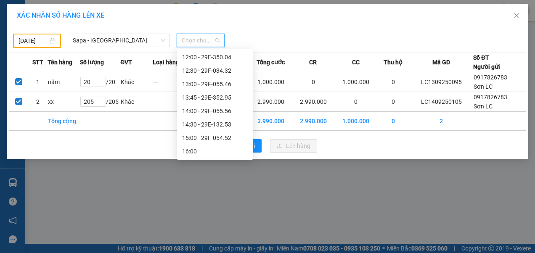
scroll to position [84, 0]
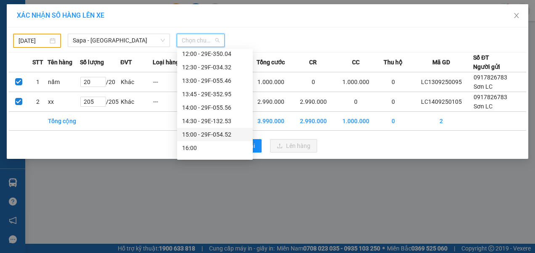
click at [215, 132] on div "15:00 - 29F-054.52" at bounding box center [215, 134] width 66 height 9
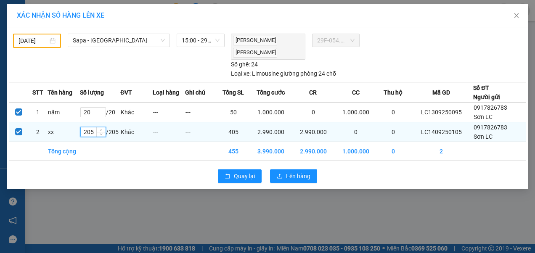
drag, startPoint x: 95, startPoint y: 129, endPoint x: 83, endPoint y: 130, distance: 12.2
click at [83, 130] on input "205" at bounding box center [93, 131] width 25 height 9
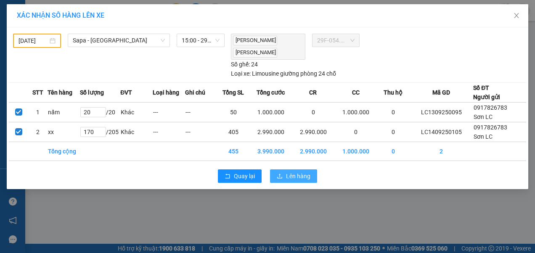
click at [299, 173] on span "Lên hàng" at bounding box center [298, 175] width 24 height 9
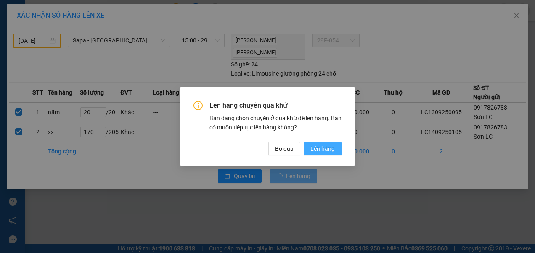
click at [318, 148] on span "Lên hàng" at bounding box center [322, 148] width 24 height 9
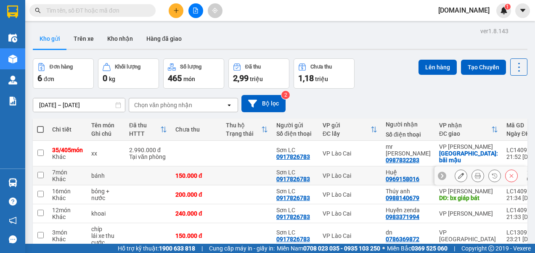
scroll to position [62, 0]
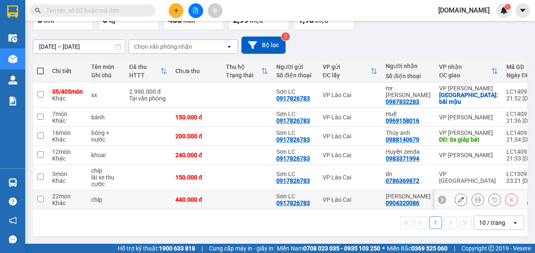
click at [41, 198] on input "checkbox" at bounding box center [40, 199] width 6 height 6
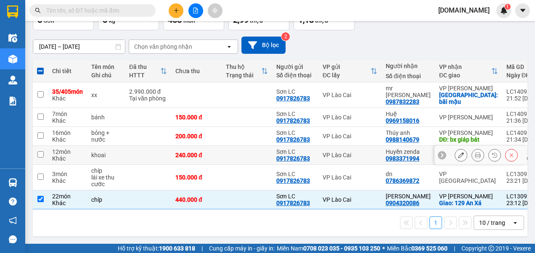
click at [41, 151] on input "checkbox" at bounding box center [40, 154] width 6 height 6
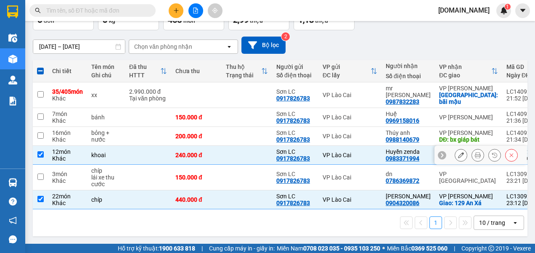
click at [39, 151] on input "checkbox" at bounding box center [40, 154] width 6 height 6
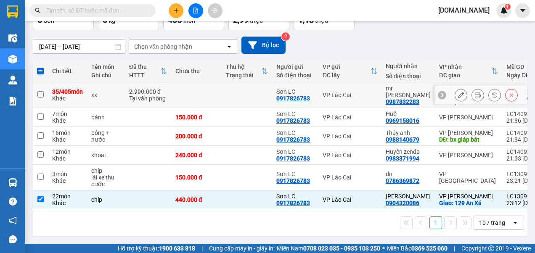
click at [40, 92] on input "checkbox" at bounding box center [40, 94] width 6 height 6
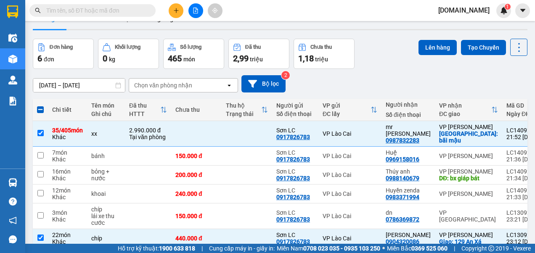
scroll to position [0, 0]
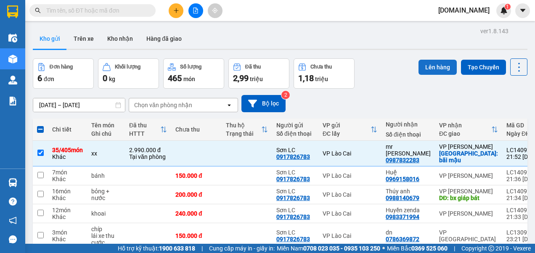
click at [426, 66] on button "Lên hàng" at bounding box center [437, 67] width 38 height 15
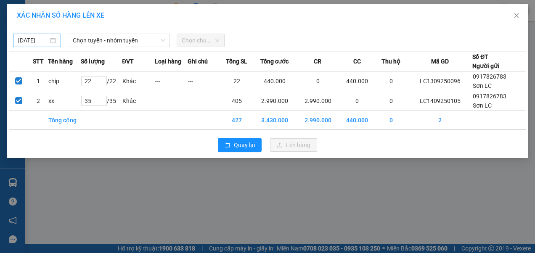
click at [37, 40] on body "Kết quả tìm kiếm ( 0 ) Bộ lọc No Data [DOMAIN_NAME] 1 Điều hành xe Kho hàng mới…" at bounding box center [267, 126] width 535 height 253
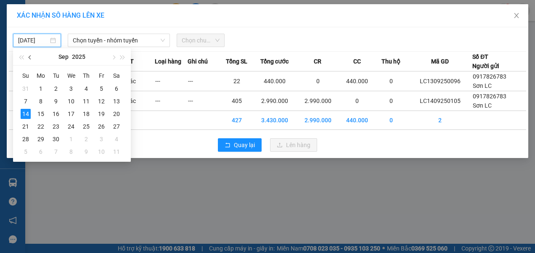
click at [31, 58] on span "button" at bounding box center [31, 57] width 4 height 4
click at [60, 112] on div "12" at bounding box center [56, 114] width 10 height 10
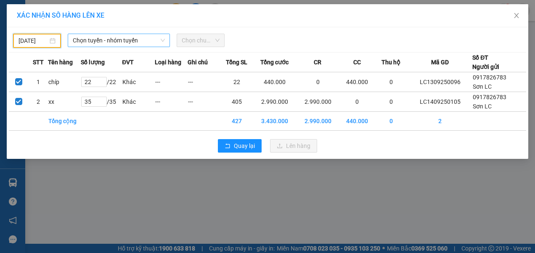
click at [119, 40] on span "Chọn tuyến - nhóm tuyến" at bounding box center [119, 40] width 92 height 13
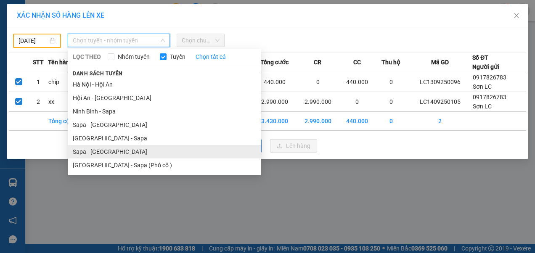
click at [95, 153] on li "Sapa - [GEOGRAPHIC_DATA]" at bounding box center [164, 151] width 193 height 13
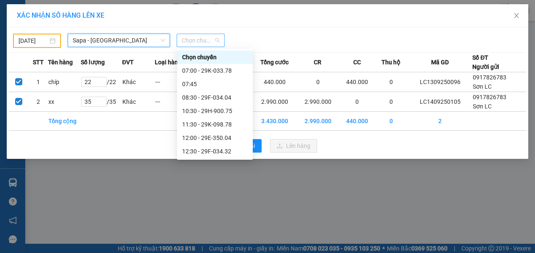
click at [202, 38] on span "Chọn chuyến" at bounding box center [201, 40] width 38 height 13
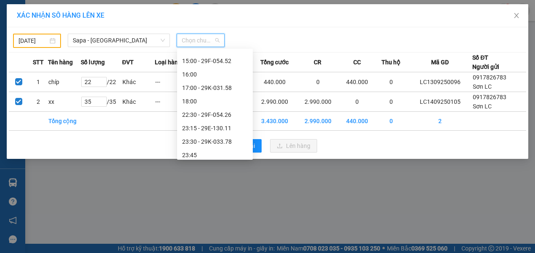
scroll to position [161, 0]
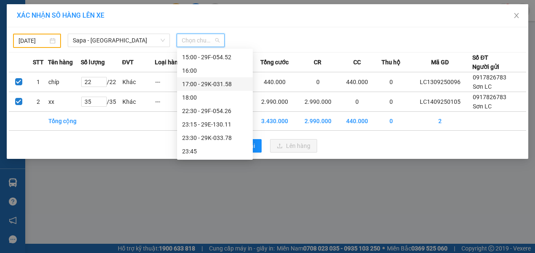
click at [203, 84] on div "17:00 - 29K-031.58" at bounding box center [215, 83] width 66 height 9
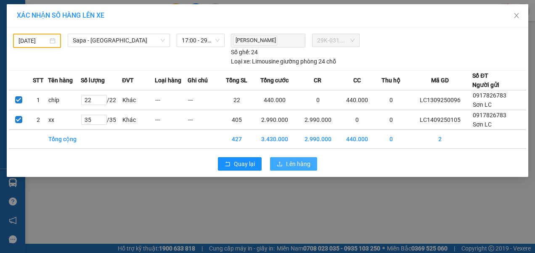
click at [292, 165] on span "Lên hàng" at bounding box center [298, 163] width 24 height 9
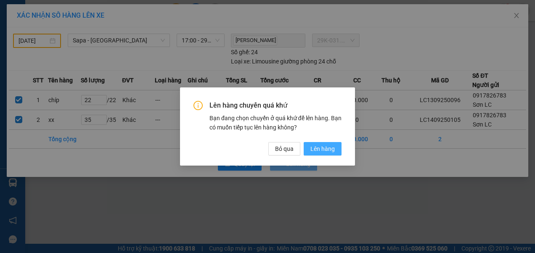
drag, startPoint x: 316, startPoint y: 149, endPoint x: 310, endPoint y: 150, distance: 5.9
click at [315, 150] on span "Lên hàng" at bounding box center [322, 148] width 24 height 9
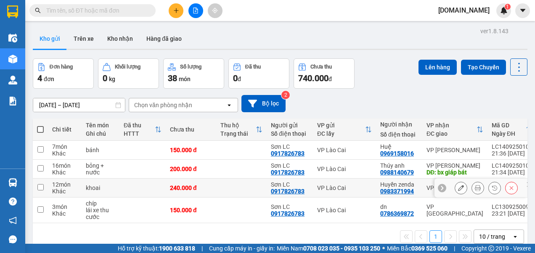
scroll to position [39, 0]
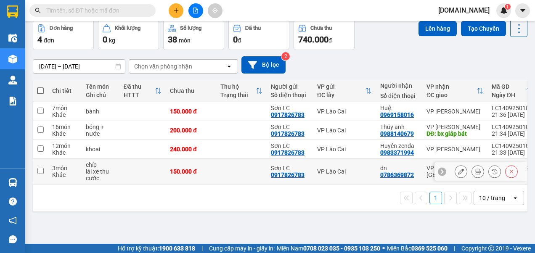
click at [40, 171] on input "checkbox" at bounding box center [40, 171] width 6 height 6
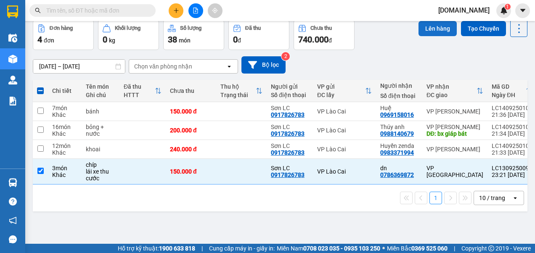
click at [434, 27] on button "Lên hàng" at bounding box center [437, 28] width 38 height 15
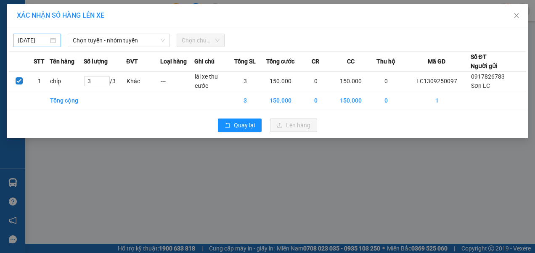
click at [45, 39] on body "Kết quả tìm kiếm ( 0 ) Bộ lọc No Data [DOMAIN_NAME] 1 Điều hành xe Kho hàng mới…" at bounding box center [267, 126] width 535 height 253
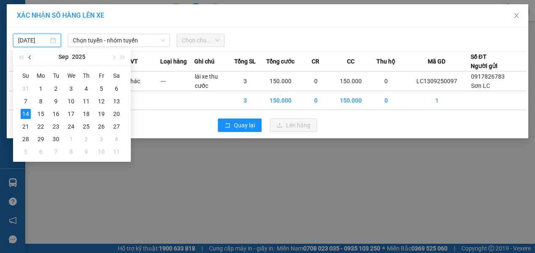
click at [31, 58] on span "button" at bounding box center [31, 57] width 4 height 4
click at [102, 103] on div "8" at bounding box center [101, 101] width 10 height 10
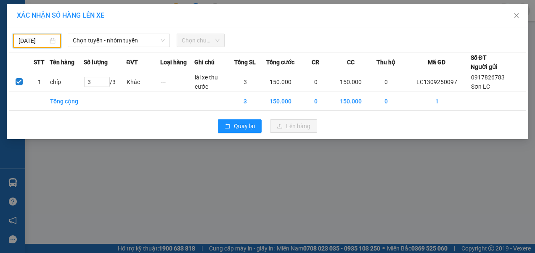
click at [37, 42] on input "08/08/2025" at bounding box center [32, 40] width 29 height 9
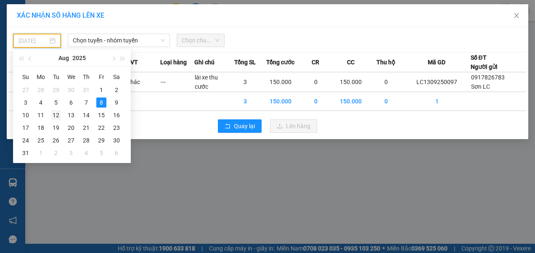
click at [57, 117] on div "12" at bounding box center [56, 115] width 10 height 10
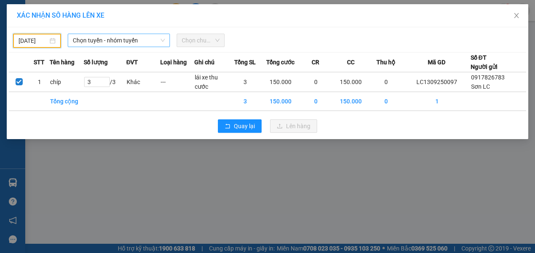
click at [111, 43] on span "Chọn tuyến - nhóm tuyến" at bounding box center [119, 40] width 92 height 13
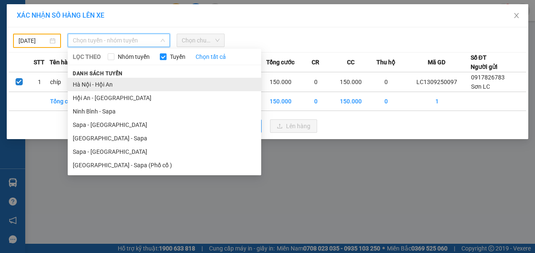
click at [80, 87] on li "Hà Nội - Hội An" at bounding box center [164, 84] width 193 height 13
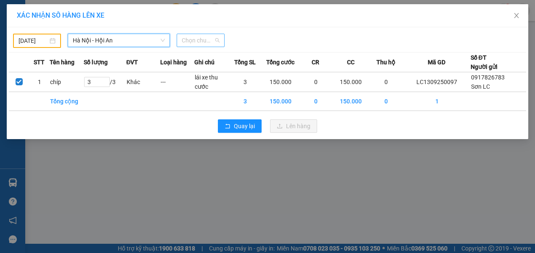
click at [199, 40] on span "Chọn chuyến" at bounding box center [201, 40] width 38 height 13
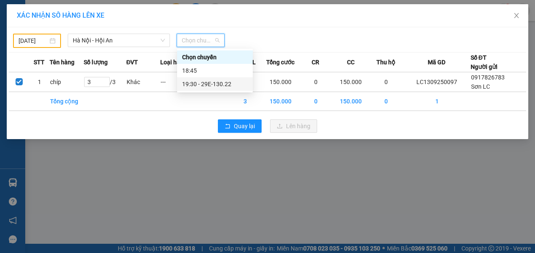
click at [207, 82] on div "19:30 - 29E-130.22" at bounding box center [215, 83] width 66 height 9
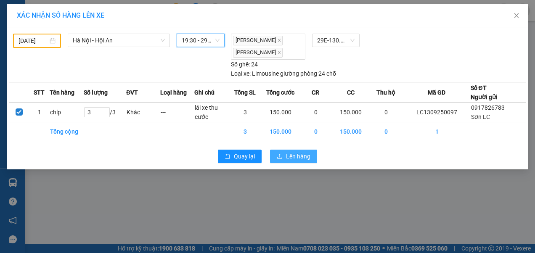
click at [294, 152] on span "Lên hàng" at bounding box center [298, 156] width 24 height 9
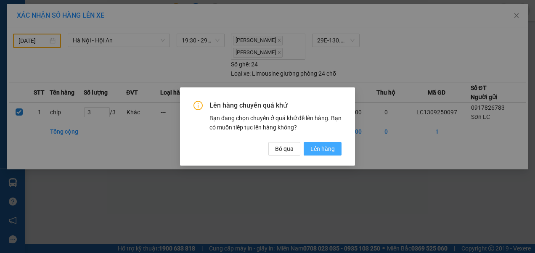
click at [318, 150] on span "Lên hàng" at bounding box center [322, 148] width 24 height 9
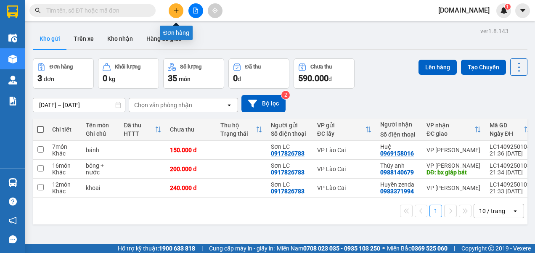
click at [175, 10] on icon "plus" at bounding box center [176, 11] width 6 height 6
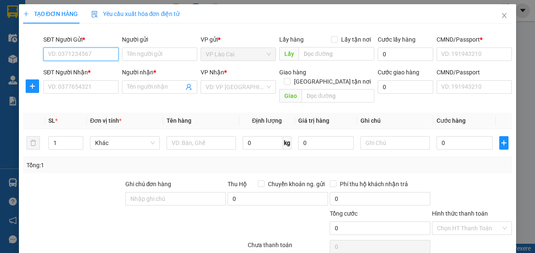
click at [99, 55] on input "SĐT Người Gửi *" at bounding box center [80, 53] width 75 height 13
click at [97, 53] on input "SĐT Người Gửi *" at bounding box center [80, 53] width 75 height 13
click at [88, 70] on div "0917826783 - Sơn LC" at bounding box center [80, 70] width 64 height 9
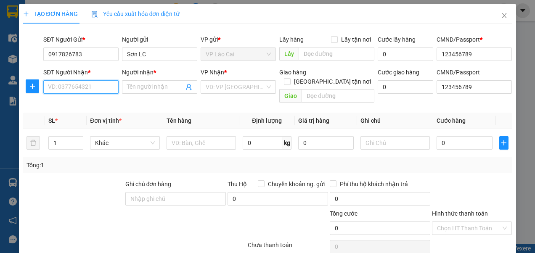
click at [92, 91] on input "SĐT Người Nhận *" at bounding box center [80, 86] width 75 height 13
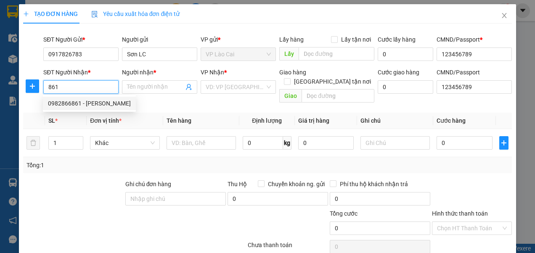
click at [105, 105] on div "0982866861 - C Thủy" at bounding box center [89, 103] width 83 height 9
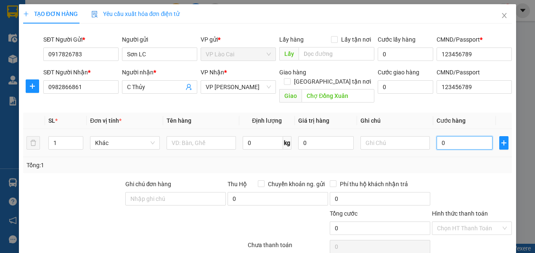
click at [456, 137] on input "0" at bounding box center [463, 142] width 55 height 13
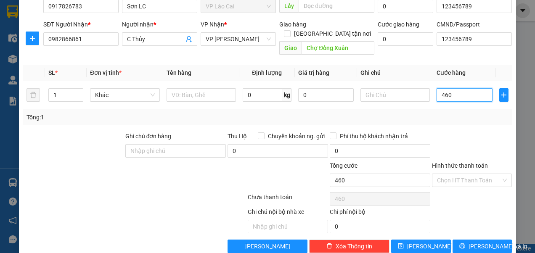
scroll to position [54, 0]
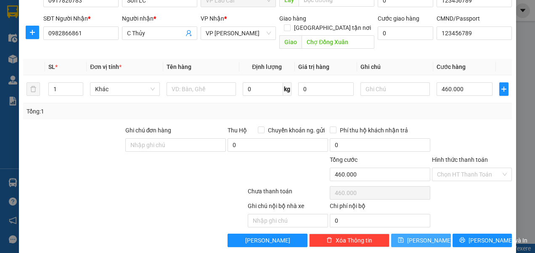
click at [425, 234] on button "Lưu" at bounding box center [421, 240] width 60 height 13
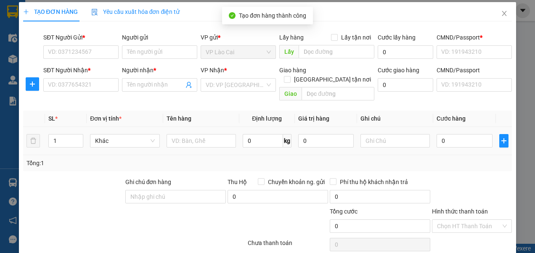
scroll to position [0, 0]
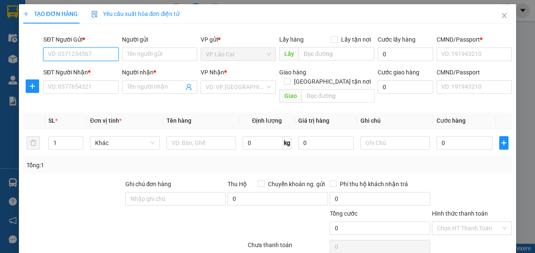
click at [75, 53] on input "SĐT Người Gửi *" at bounding box center [80, 53] width 75 height 13
click at [71, 68] on div "0917826783 - Sơn LC" at bounding box center [80, 70] width 64 height 9
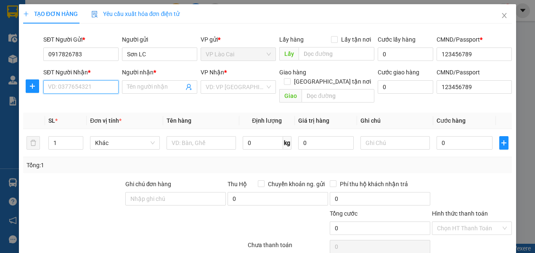
click at [76, 88] on input "SĐT Người Nhận *" at bounding box center [80, 86] width 75 height 13
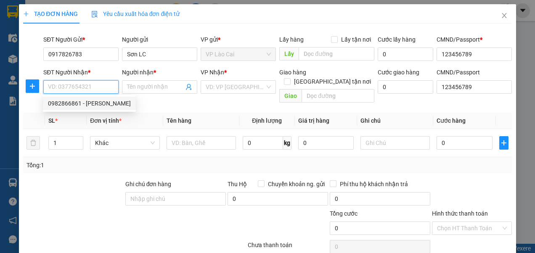
paste input "0986121201"
click at [72, 104] on div "0986121201 - duong" at bounding box center [80, 103] width 64 height 9
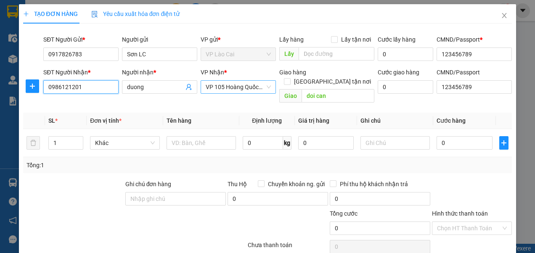
click at [266, 88] on span "VP 105 Hoàng Quốc Việt" at bounding box center [237, 87] width 65 height 13
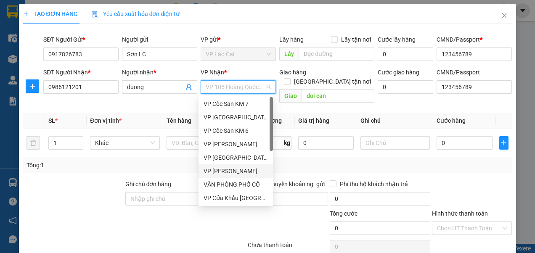
click at [224, 170] on div "VP [PERSON_NAME]" at bounding box center [235, 170] width 64 height 9
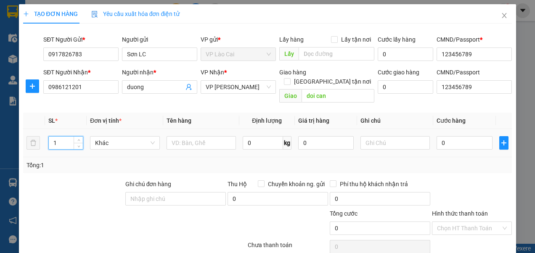
drag, startPoint x: 56, startPoint y: 133, endPoint x: 46, endPoint y: 137, distance: 10.8
click at [47, 137] on td "1" at bounding box center [66, 143] width 42 height 28
click at [199, 136] on input "text" at bounding box center [200, 142] width 69 height 13
click at [456, 136] on input "0" at bounding box center [463, 142] width 55 height 13
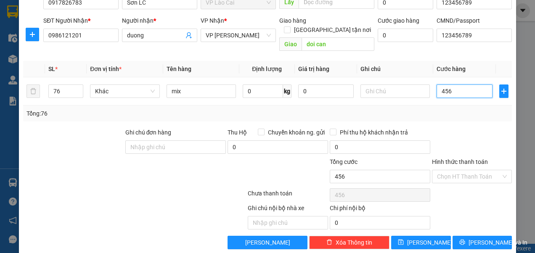
scroll to position [54, 0]
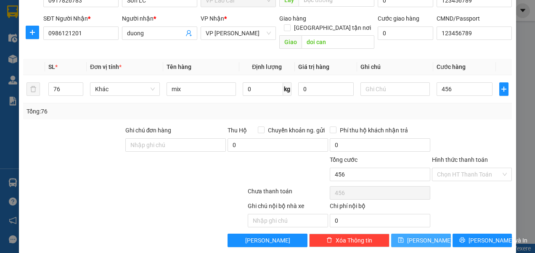
click at [425, 234] on button "Lưu" at bounding box center [421, 240] width 60 height 13
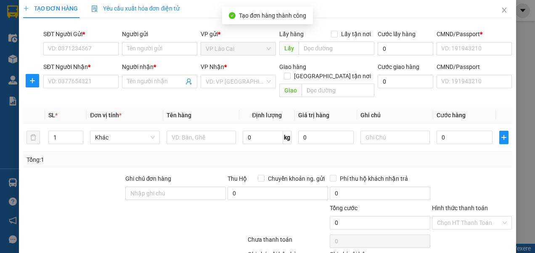
scroll to position [0, 0]
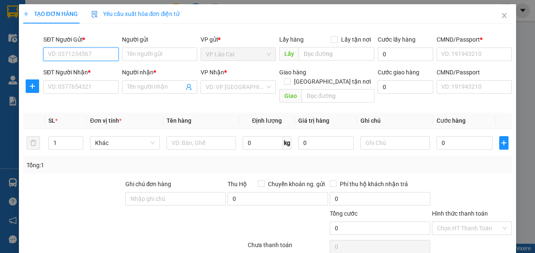
click at [99, 52] on input "SĐT Người Gửi *" at bounding box center [80, 53] width 75 height 13
click at [88, 68] on div "0917826783 - Sơn LC" at bounding box center [80, 70] width 64 height 9
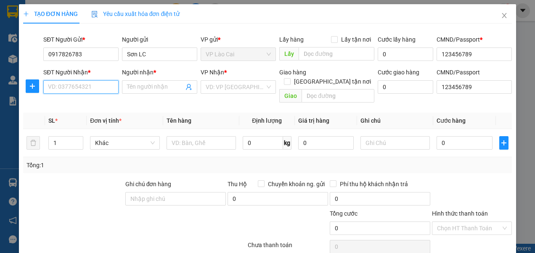
click at [89, 88] on input "SĐT Người Nhận *" at bounding box center [80, 86] width 75 height 13
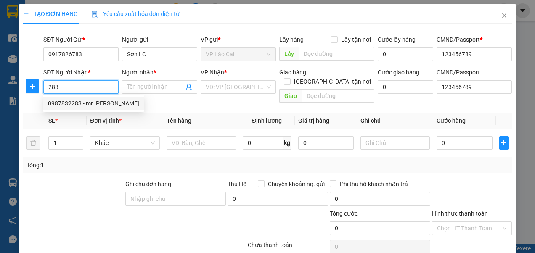
click at [86, 104] on div "0987832283 - mr Long" at bounding box center [93, 103] width 91 height 9
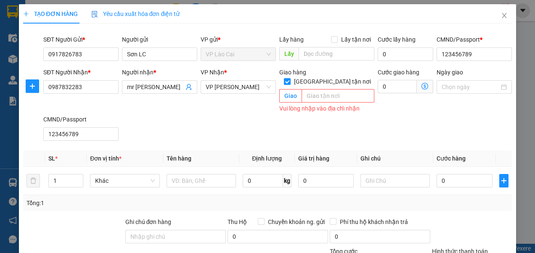
click at [282, 108] on div "SĐT Người Nhận * 0987832283 Người nhận * mr Long VP Nhận * VP Thạch Bàn Giao hà…" at bounding box center [277, 106] width 471 height 76
click at [254, 105] on div "VP Nhận * VP Thạch Bàn" at bounding box center [238, 91] width 79 height 47
drag, startPoint x: 60, startPoint y: 171, endPoint x: 50, endPoint y: 176, distance: 10.7
click at [50, 176] on input "1" at bounding box center [66, 180] width 34 height 13
click at [209, 174] on input "text" at bounding box center [200, 180] width 69 height 13
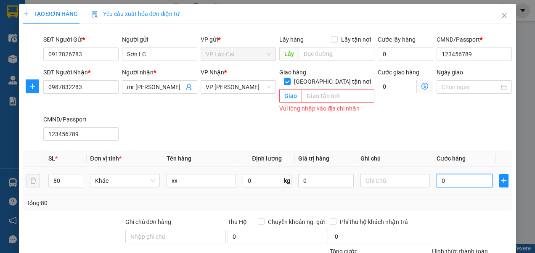
click at [440, 174] on input "0" at bounding box center [463, 180] width 55 height 13
click at [467, 198] on div "Tổng: 80" at bounding box center [267, 202] width 482 height 9
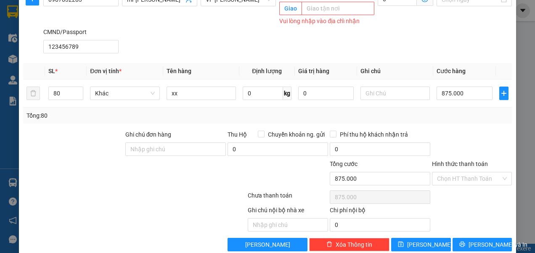
scroll to position [93, 0]
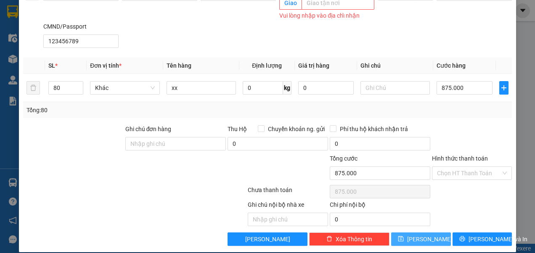
click at [416, 234] on span "Lưu" at bounding box center [429, 238] width 45 height 9
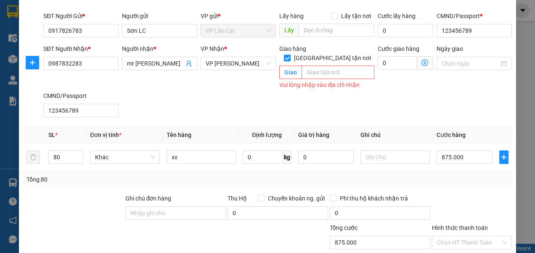
scroll to position [0, 0]
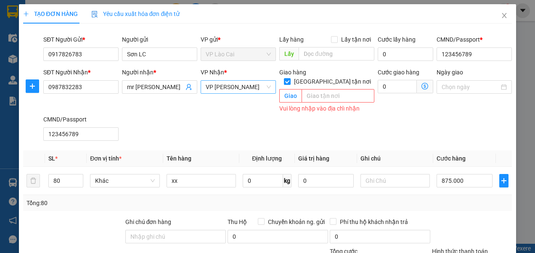
click at [217, 87] on span "VP [PERSON_NAME]" at bounding box center [237, 87] width 65 height 13
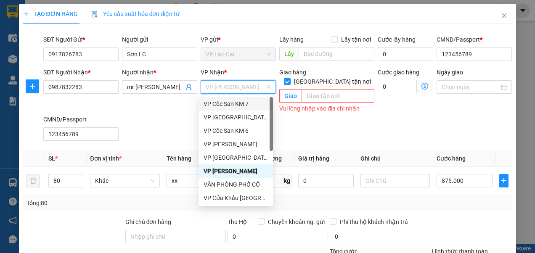
click at [194, 113] on div "SĐT Người Nhận * 0987832283 Người nhận * mr Long VP Nhận * VP Thạch Bàn Giao hà…" at bounding box center [277, 106] width 471 height 76
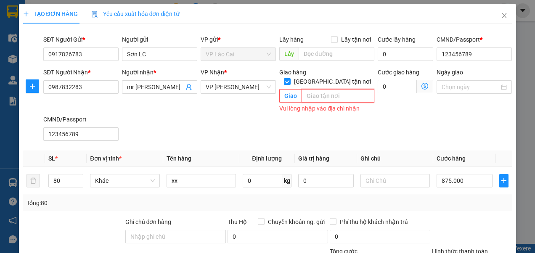
click at [338, 89] on input "text" at bounding box center [337, 95] width 73 height 13
click at [291, 90] on span "Giao" at bounding box center [290, 95] width 22 height 13
click at [290, 89] on span "Giao" at bounding box center [290, 95] width 22 height 13
click at [324, 89] on input "text" at bounding box center [337, 95] width 73 height 13
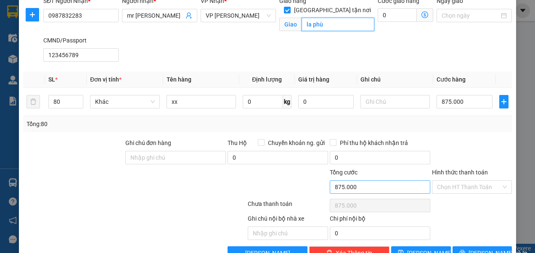
scroll to position [93, 0]
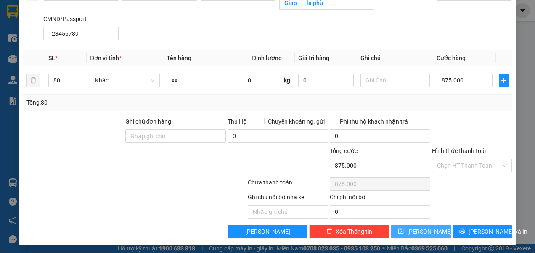
click at [403, 231] on icon "save" at bounding box center [401, 231] width 6 height 6
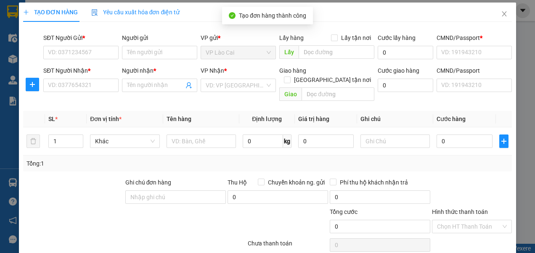
scroll to position [0, 0]
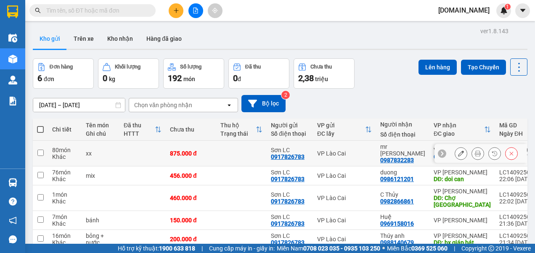
click at [40, 151] on input "checkbox" at bounding box center [40, 153] width 6 height 6
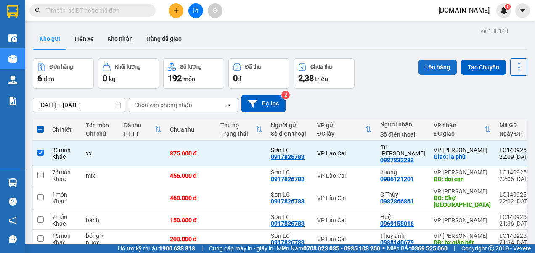
click at [427, 68] on button "Lên hàng" at bounding box center [437, 67] width 38 height 15
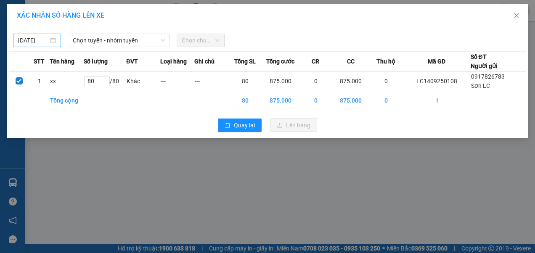
click at [34, 41] on body "Kết quả tìm kiếm ( 0 ) Bộ lọc No Data [DOMAIN_NAME] 1 Điều hành xe Kho hàng mới…" at bounding box center [267, 126] width 535 height 253
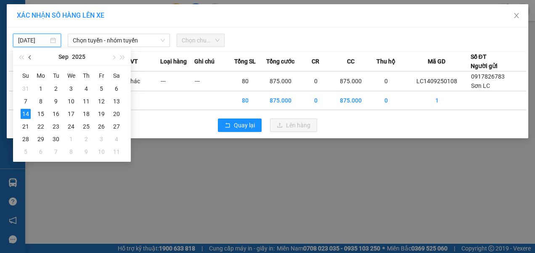
click at [29, 60] on button "button" at bounding box center [30, 56] width 9 height 17
click at [70, 113] on div "13" at bounding box center [71, 114] width 10 height 10
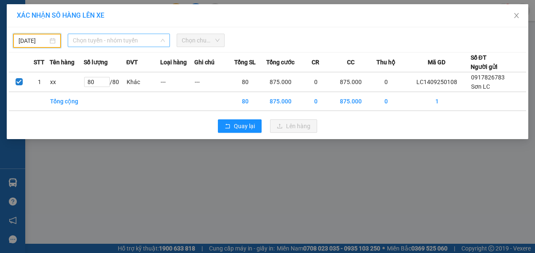
click at [108, 43] on span "Chọn tuyến - nhóm tuyến" at bounding box center [119, 40] width 92 height 13
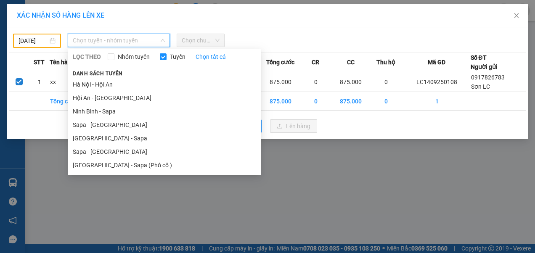
drag, startPoint x: 93, startPoint y: 150, endPoint x: 98, endPoint y: 136, distance: 14.4
click at [93, 150] on li "Sapa - [GEOGRAPHIC_DATA]" at bounding box center [164, 151] width 193 height 13
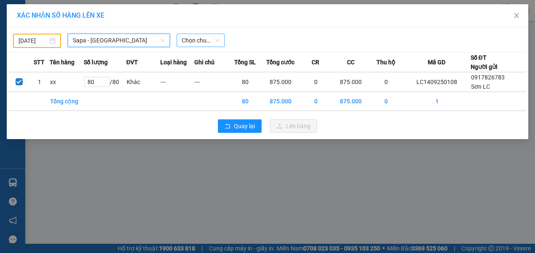
click at [198, 42] on span "Chọn chuyến" at bounding box center [201, 40] width 38 height 13
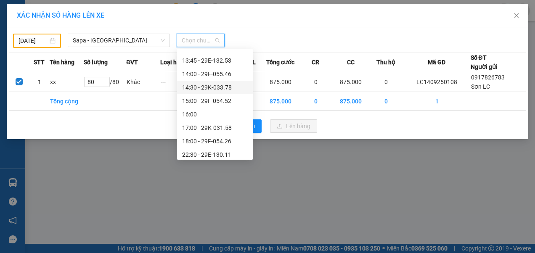
scroll to position [161, 0]
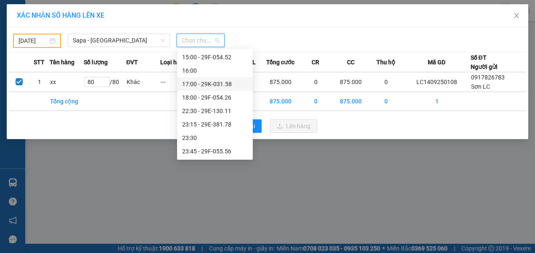
click at [204, 86] on div "17:00 - 29K-031.58" at bounding box center [215, 83] width 66 height 9
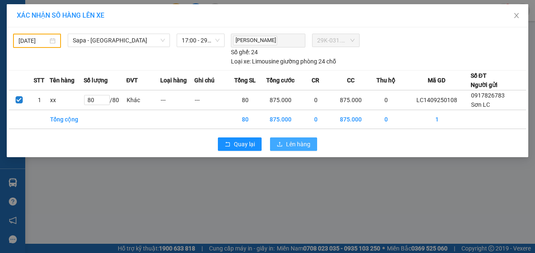
click at [287, 142] on span "Lên hàng" at bounding box center [298, 144] width 24 height 9
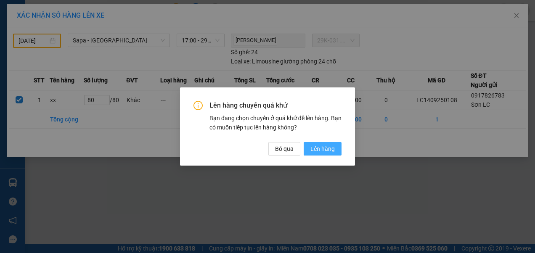
click at [323, 147] on span "Lên hàng" at bounding box center [322, 148] width 24 height 9
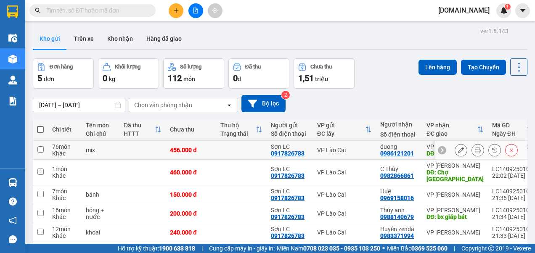
click at [43, 149] on input "checkbox" at bounding box center [40, 149] width 6 height 6
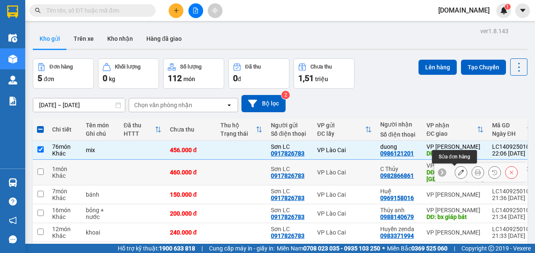
click at [458, 171] on icon at bounding box center [461, 172] width 6 height 6
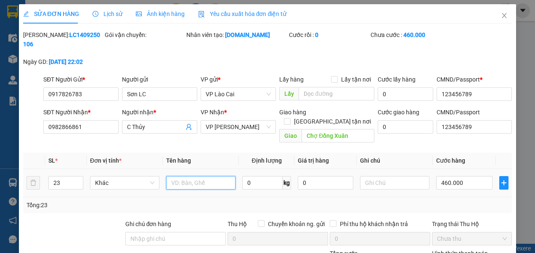
click at [188, 176] on input "text" at bounding box center [200, 182] width 69 height 13
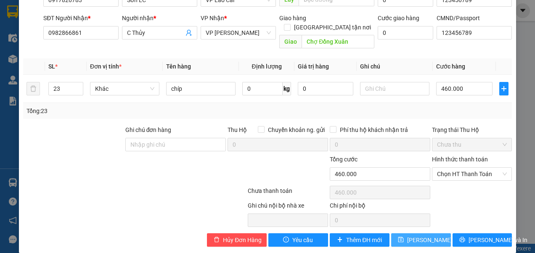
click at [408, 235] on span "Lưu thay đổi" at bounding box center [440, 239] width 67 height 9
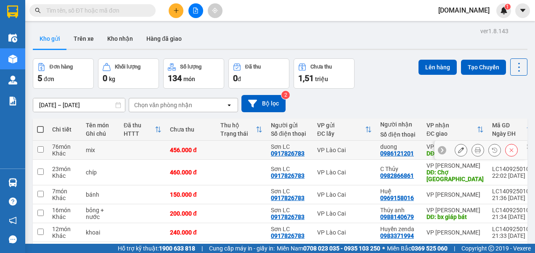
click at [42, 148] on input "checkbox" at bounding box center [40, 149] width 6 height 6
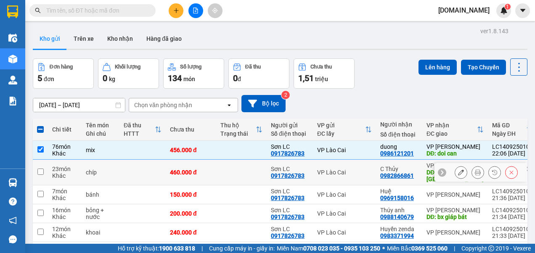
click at [39, 170] on input "checkbox" at bounding box center [40, 172] width 6 height 6
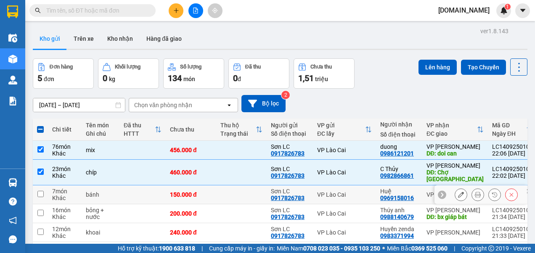
click at [40, 192] on input "checkbox" at bounding box center [40, 194] width 6 height 6
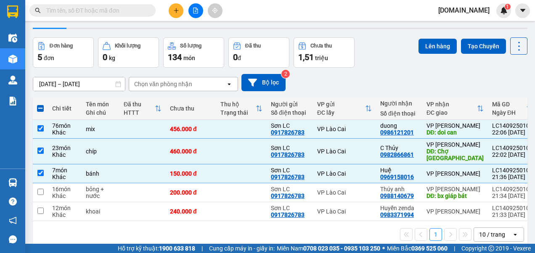
scroll to position [39, 0]
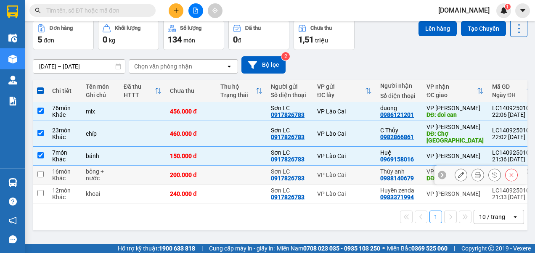
click at [40, 174] on input "checkbox" at bounding box center [40, 174] width 6 height 6
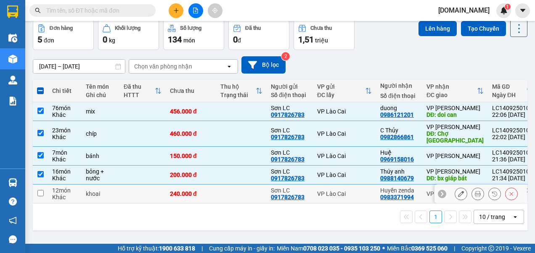
click at [40, 192] on input "checkbox" at bounding box center [40, 193] width 6 height 6
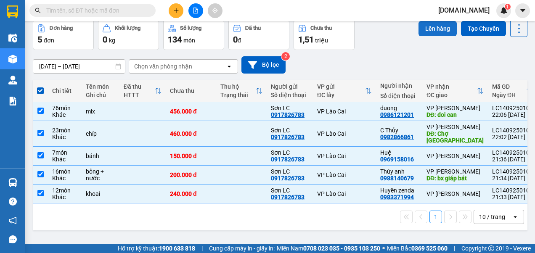
click at [432, 26] on button "Lên hàng" at bounding box center [437, 28] width 38 height 15
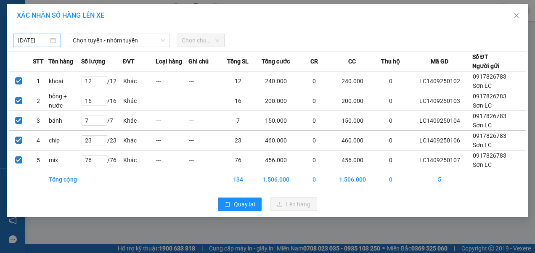
click at [43, 38] on body "Kết quả tìm kiếm ( 0 ) Bộ lọc No Data [DOMAIN_NAME] 1 Điều hành xe Kho hàng mới…" at bounding box center [267, 126] width 535 height 253
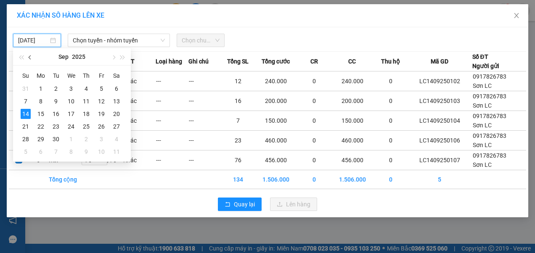
click at [31, 57] on span "button" at bounding box center [31, 57] width 4 height 4
click at [69, 114] on div "13" at bounding box center [71, 114] width 10 height 10
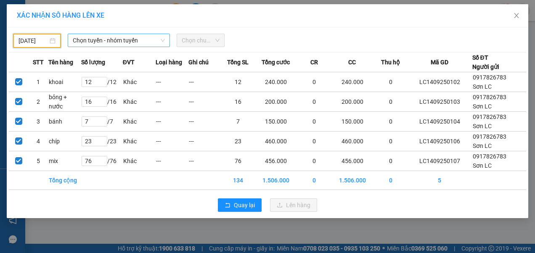
click at [101, 39] on span "Chọn tuyến - nhóm tuyến" at bounding box center [119, 40] width 92 height 13
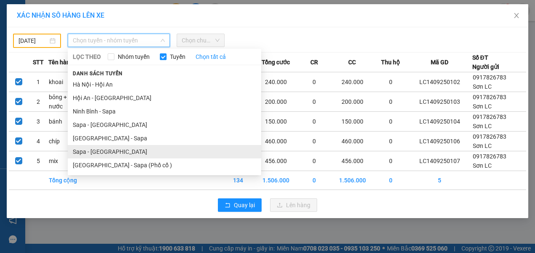
drag, startPoint x: 95, startPoint y: 150, endPoint x: 110, endPoint y: 137, distance: 19.6
click at [95, 150] on li "Sapa - [GEOGRAPHIC_DATA]" at bounding box center [164, 151] width 193 height 13
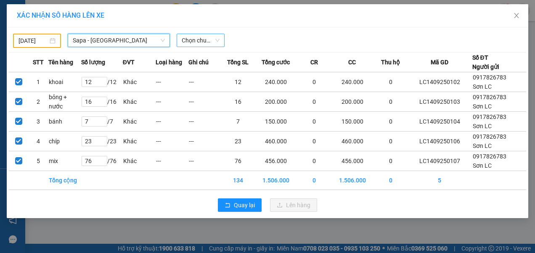
click at [200, 40] on span "Chọn chuyến" at bounding box center [201, 40] width 38 height 13
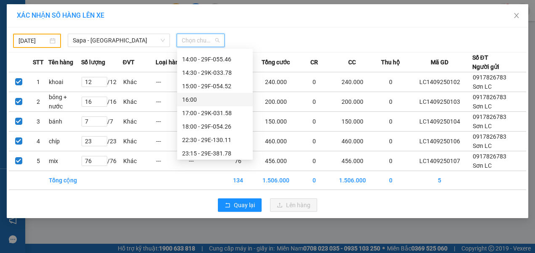
scroll to position [161, 0]
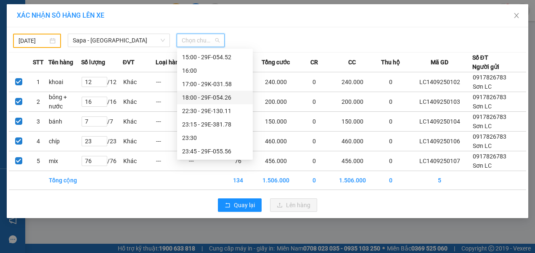
click at [196, 101] on div "18:00 - 29F-054.26" at bounding box center [215, 97] width 66 height 9
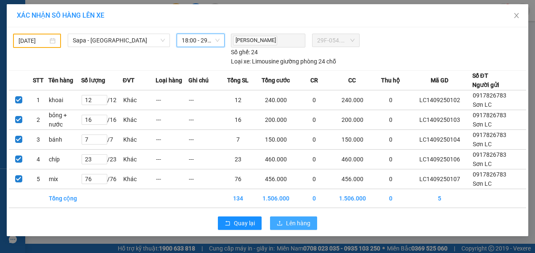
click at [299, 221] on span "Lên hàng" at bounding box center [298, 223] width 24 height 9
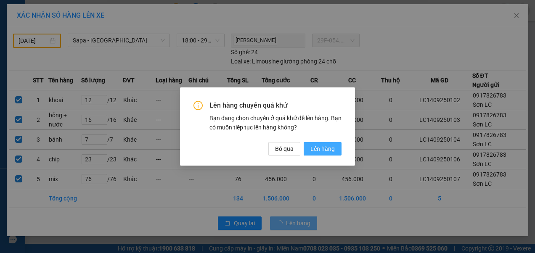
click at [329, 151] on span "Lên hàng" at bounding box center [322, 148] width 24 height 9
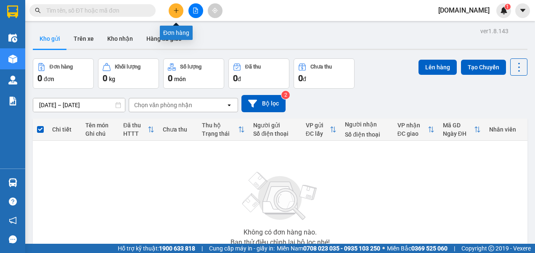
click at [176, 11] on icon "plus" at bounding box center [176, 10] width 0 height 5
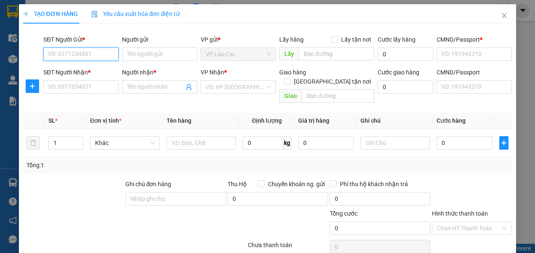
click at [93, 52] on input "SĐT Người Gửi *" at bounding box center [80, 53] width 75 height 13
click at [88, 73] on div "0917826783 - Sơn LC" at bounding box center [80, 70] width 64 height 9
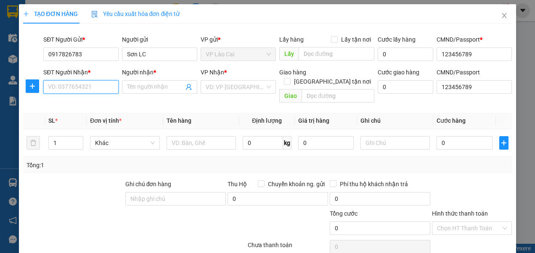
click at [88, 85] on input "SĐT Người Nhận *" at bounding box center [80, 86] width 75 height 13
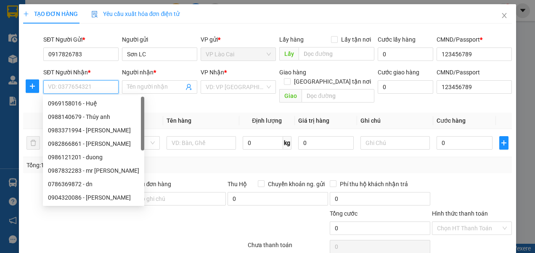
paste input "0986121201"
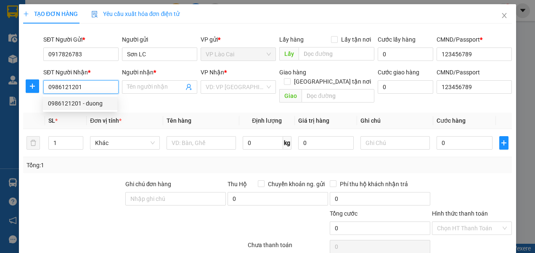
click at [95, 105] on div "0986121201 - duong" at bounding box center [80, 103] width 64 height 9
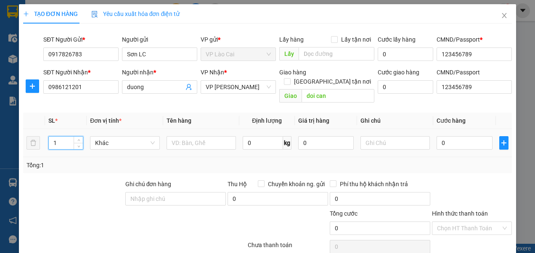
drag, startPoint x: 59, startPoint y: 134, endPoint x: 51, endPoint y: 139, distance: 9.0
click at [52, 138] on input "1" at bounding box center [66, 143] width 34 height 13
click at [187, 136] on input "text" at bounding box center [200, 142] width 69 height 13
click at [450, 136] on input "0" at bounding box center [463, 142] width 55 height 13
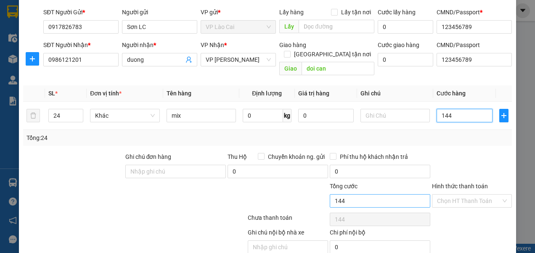
scroll to position [54, 0]
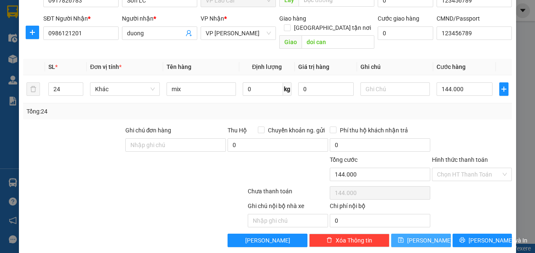
click at [417, 236] on span "Lưu" at bounding box center [429, 240] width 45 height 9
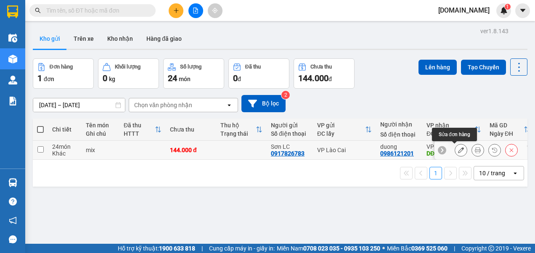
click at [458, 151] on icon at bounding box center [461, 150] width 6 height 6
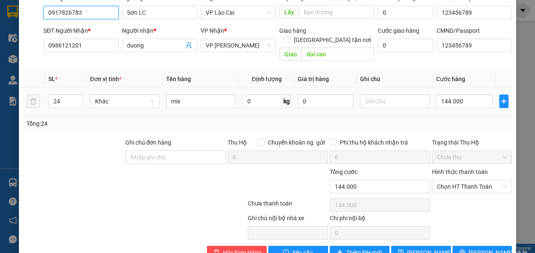
scroll to position [84, 0]
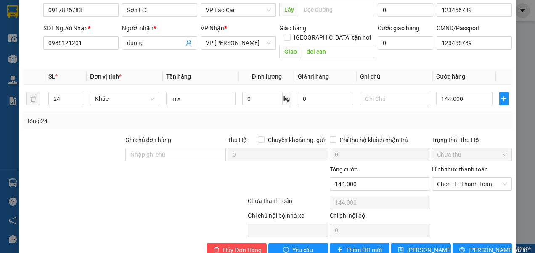
click at [446, 166] on label "Hình thức thanh toán" at bounding box center [460, 169] width 56 height 7
click at [446, 178] on input "Hình thức thanh toán" at bounding box center [469, 184] width 64 height 13
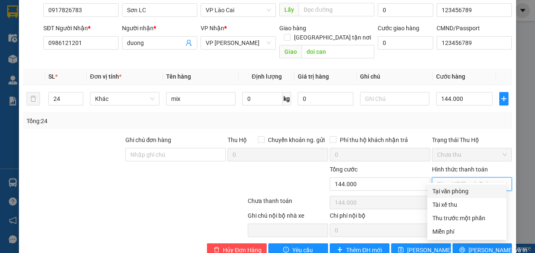
click at [450, 191] on div "Tại văn phòng" at bounding box center [466, 191] width 69 height 9
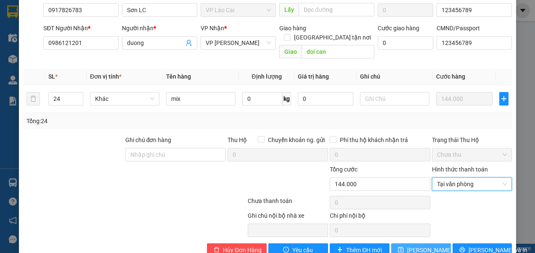
click at [414, 245] on span "Lưu thay đổi" at bounding box center [440, 249] width 67 height 9
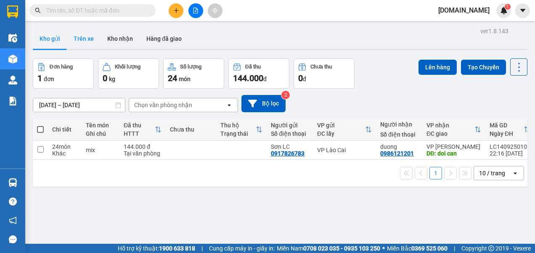
click at [86, 40] on button "Trên xe" at bounding box center [84, 39] width 34 height 20
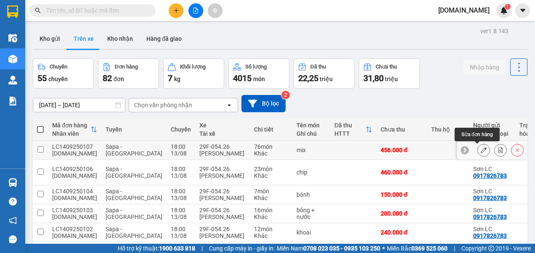
click at [477, 153] on button at bounding box center [483, 150] width 12 height 15
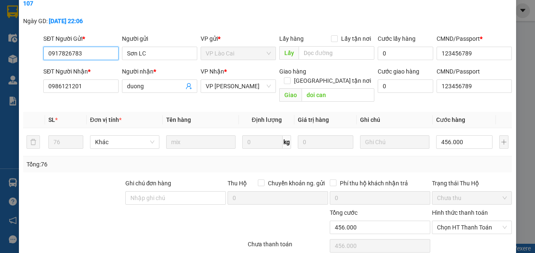
scroll to position [84, 0]
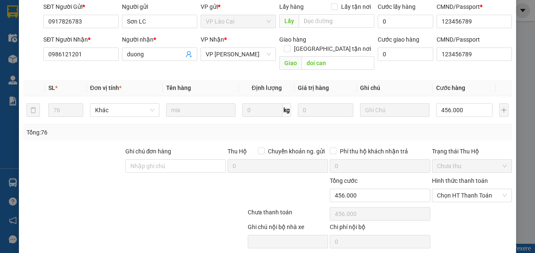
click at [455, 177] on label "Hình thức thanh toán" at bounding box center [460, 180] width 56 height 7
click at [455, 189] on input "Hình thức thanh toán" at bounding box center [469, 195] width 64 height 13
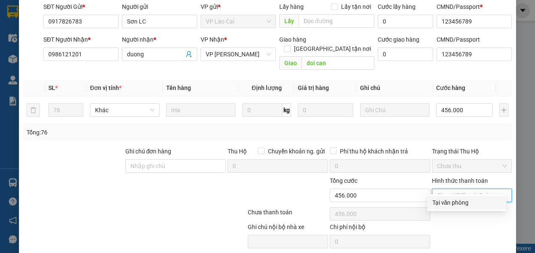
click at [452, 202] on div "Tại văn phòng" at bounding box center [466, 202] width 69 height 9
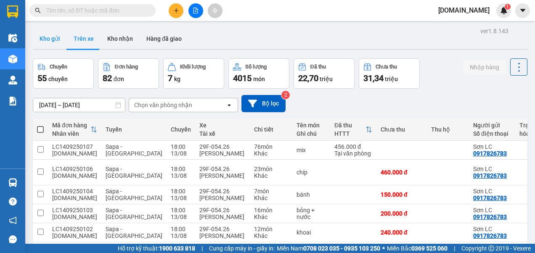
click at [49, 38] on button "Kho gửi" at bounding box center [50, 39] width 34 height 20
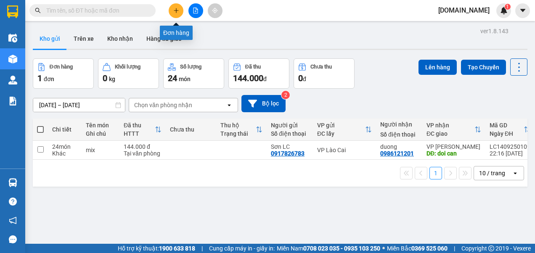
click at [176, 7] on button at bounding box center [176, 10] width 15 height 15
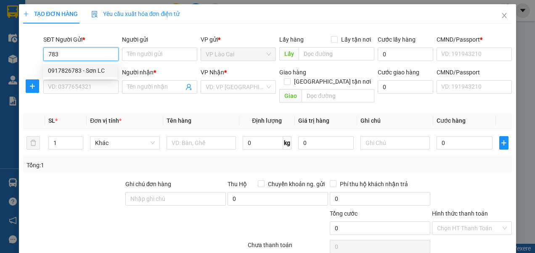
click at [86, 74] on div "0917826783 - Sơn LC" at bounding box center [80, 70] width 64 height 9
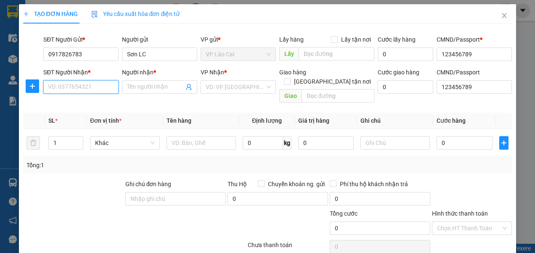
click at [85, 88] on input "SĐT Người Nhận *" at bounding box center [80, 86] width 75 height 13
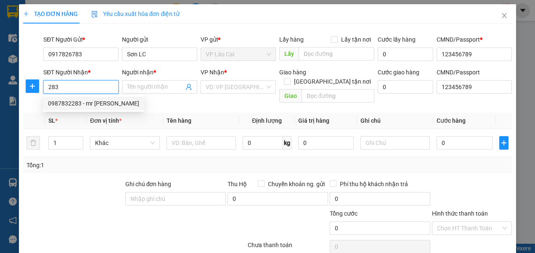
click at [82, 101] on div "0987832283 - mr Long" at bounding box center [93, 103] width 91 height 9
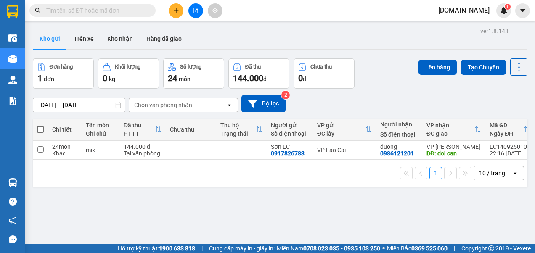
click at [175, 12] on icon "plus" at bounding box center [176, 11] width 6 height 6
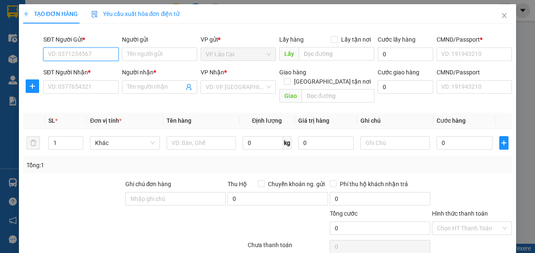
click at [99, 51] on input "SĐT Người Gửi *" at bounding box center [80, 53] width 75 height 13
click at [85, 69] on div "0917826783 - Sơn LC" at bounding box center [80, 70] width 64 height 9
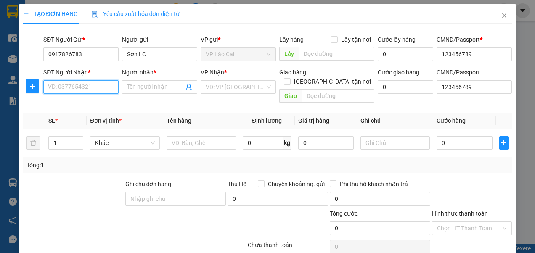
click at [77, 87] on input "SĐT Người Nhận *" at bounding box center [80, 86] width 75 height 13
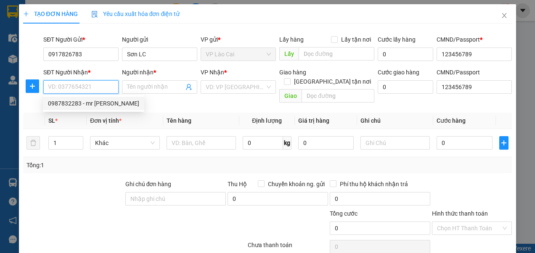
click at [80, 103] on div "0987832283 - mr Long" at bounding box center [93, 103] width 91 height 9
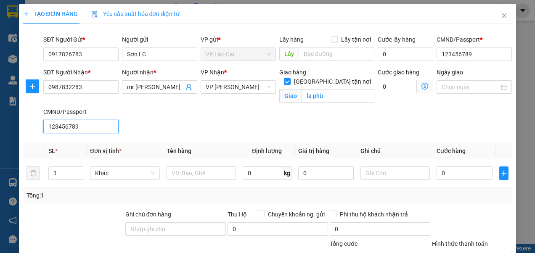
click at [73, 131] on input "123456789" at bounding box center [80, 126] width 75 height 13
click at [67, 174] on input "1" at bounding box center [66, 173] width 34 height 13
drag, startPoint x: 63, startPoint y: 172, endPoint x: 50, endPoint y: 173, distance: 13.1
click at [51, 173] on input "1" at bounding box center [66, 173] width 34 height 13
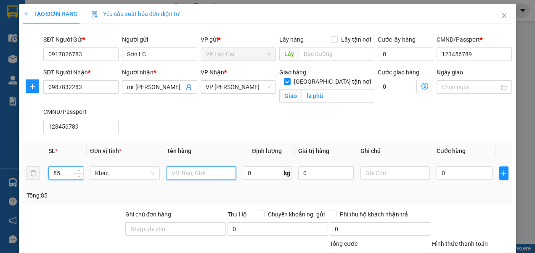
click at [210, 171] on input "text" at bounding box center [200, 172] width 69 height 13
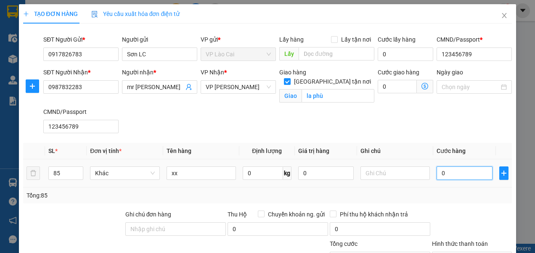
click at [444, 171] on input "0" at bounding box center [463, 172] width 55 height 13
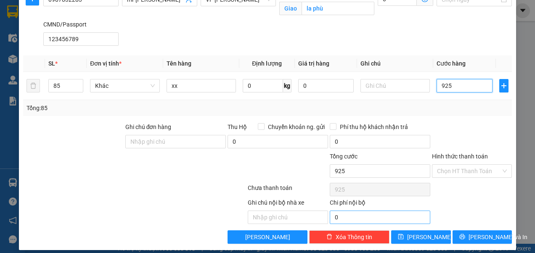
scroll to position [93, 0]
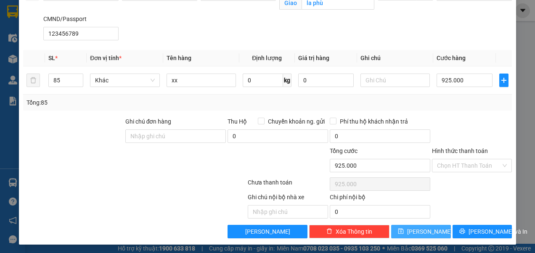
click at [420, 229] on span "Lưu" at bounding box center [429, 231] width 45 height 9
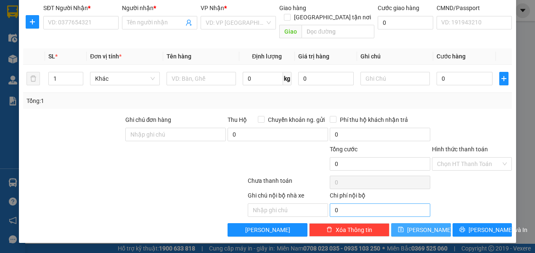
scroll to position [54, 0]
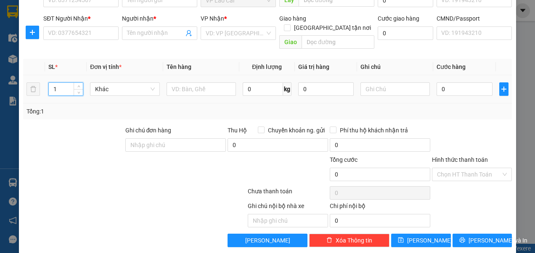
click at [60, 83] on input "1" at bounding box center [66, 89] width 34 height 13
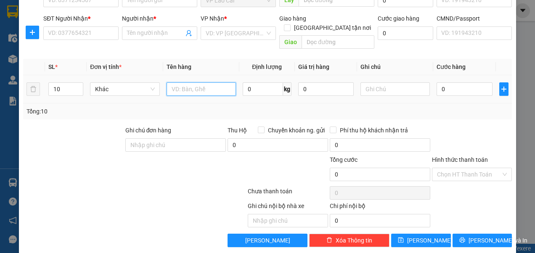
click at [188, 82] on input "text" at bounding box center [200, 88] width 69 height 13
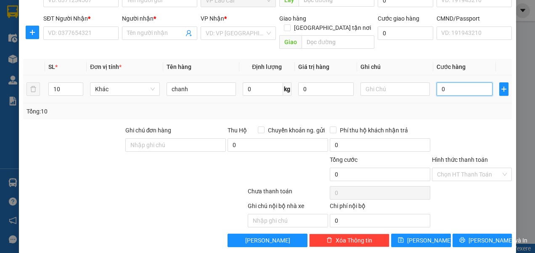
click at [455, 82] on input "0" at bounding box center [463, 88] width 55 height 13
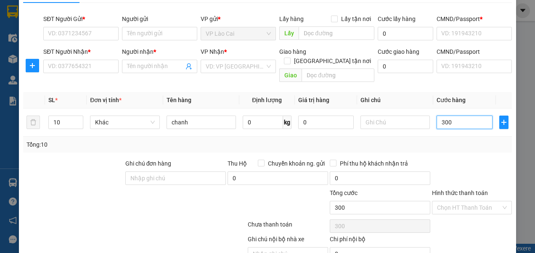
scroll to position [0, 0]
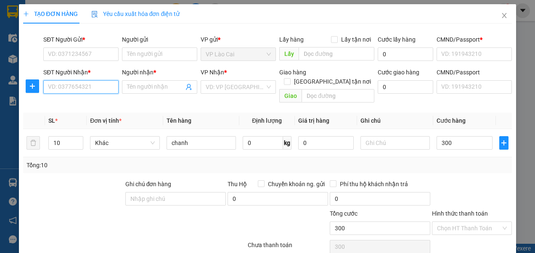
click at [98, 88] on input "SĐT Người Nhận *" at bounding box center [80, 86] width 75 height 13
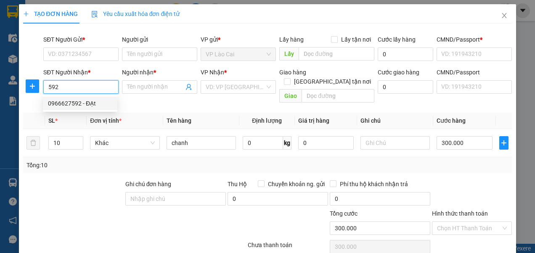
click at [82, 103] on div "0966627592 - ĐẠt" at bounding box center [80, 103] width 64 height 9
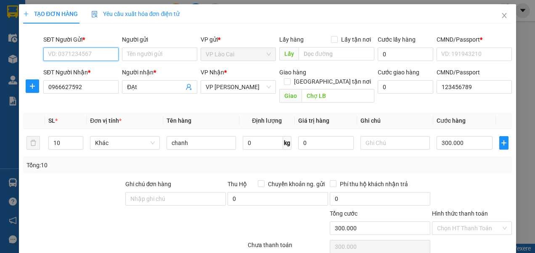
click at [84, 51] on input "SĐT Người Gửi *" at bounding box center [80, 53] width 75 height 13
click at [79, 67] on div "0917826783 - Sơn LC" at bounding box center [80, 70] width 64 height 9
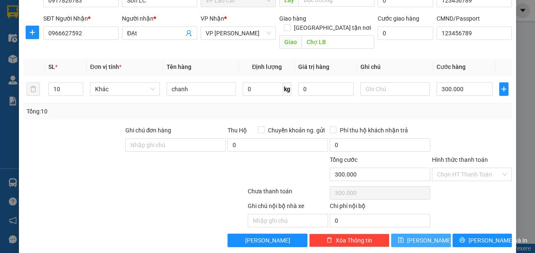
drag, startPoint x: 406, startPoint y: 232, endPoint x: 402, endPoint y: 227, distance: 6.2
click at [403, 237] on icon "save" at bounding box center [401, 240] width 6 height 6
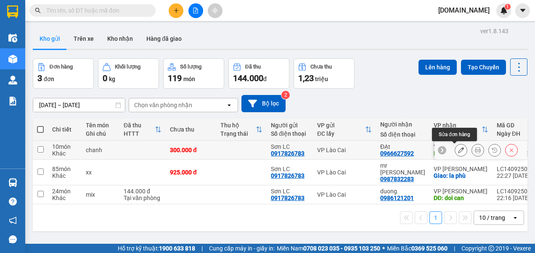
click at [458, 149] on icon at bounding box center [461, 150] width 6 height 6
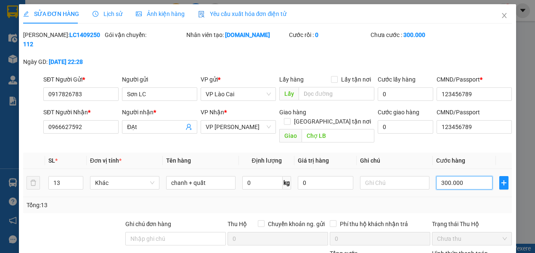
click at [450, 176] on input "300.000" at bounding box center [464, 182] width 56 height 13
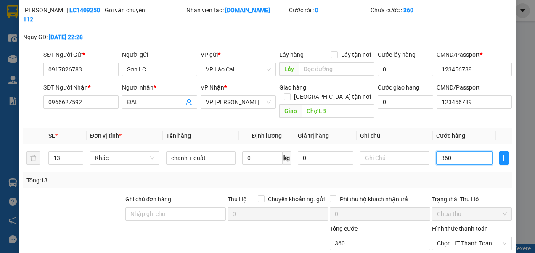
scroll to position [84, 0]
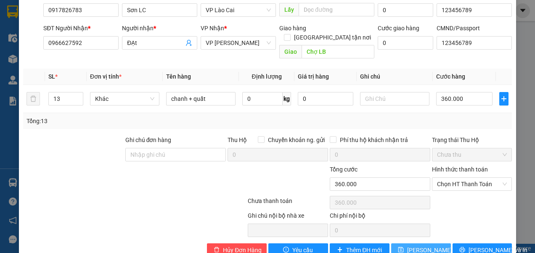
click at [421, 245] on span "Lưu thay đổi" at bounding box center [440, 249] width 67 height 9
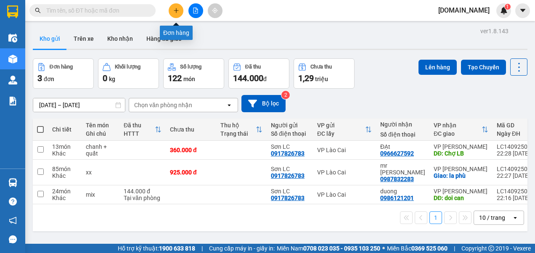
click at [175, 8] on icon "plus" at bounding box center [176, 11] width 6 height 6
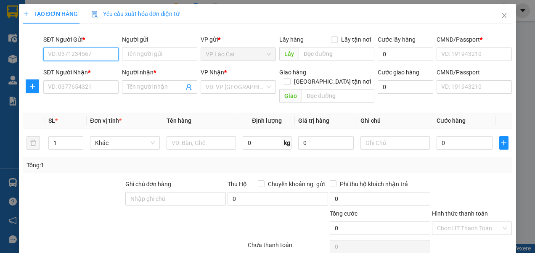
click at [103, 54] on input "SĐT Người Gửi *" at bounding box center [80, 53] width 75 height 13
click at [78, 70] on div "0917826783 - Sơn LC" at bounding box center [80, 70] width 64 height 9
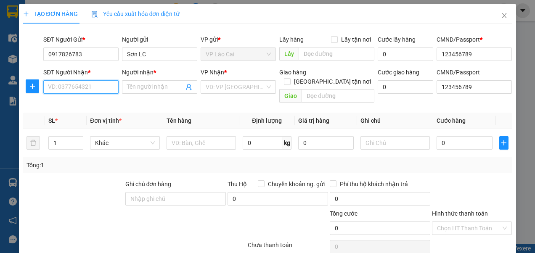
click at [81, 85] on input "SĐT Người Nhận *" at bounding box center [80, 86] width 75 height 13
click at [76, 82] on input "08" at bounding box center [80, 86] width 75 height 13
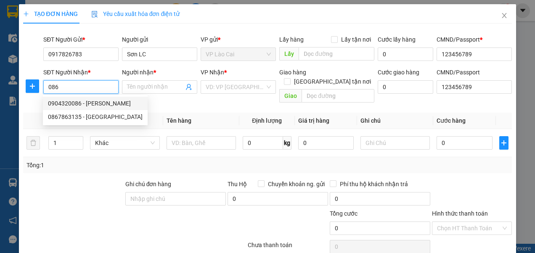
click at [99, 102] on div "0904320086 - Bảo Anh" at bounding box center [95, 103] width 95 height 9
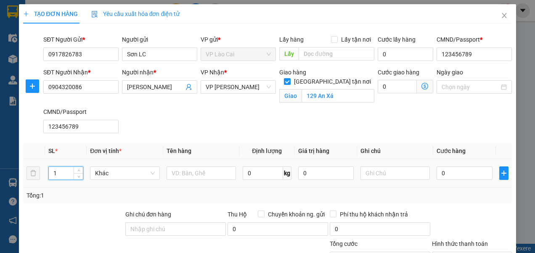
drag, startPoint x: 58, startPoint y: 172, endPoint x: 53, endPoint y: 174, distance: 5.7
click at [53, 174] on input "1" at bounding box center [66, 173] width 34 height 13
click at [212, 172] on input "text" at bounding box center [200, 172] width 69 height 13
click at [439, 174] on input "0" at bounding box center [463, 172] width 55 height 13
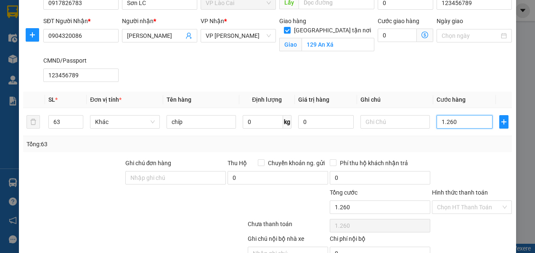
scroll to position [93, 0]
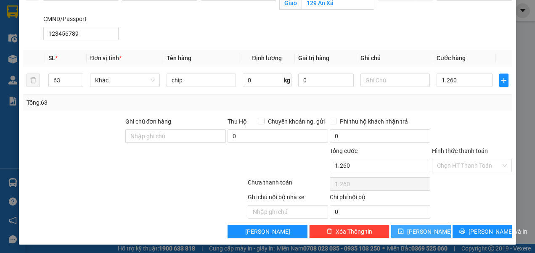
drag, startPoint x: 421, startPoint y: 229, endPoint x: 307, endPoint y: 251, distance: 115.9
click at [421, 230] on span "Lưu" at bounding box center [429, 231] width 45 height 9
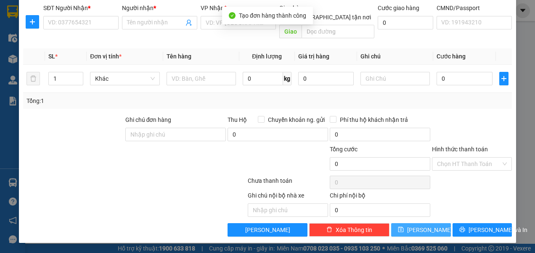
scroll to position [54, 0]
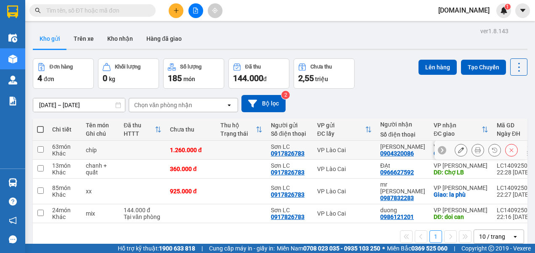
click at [42, 148] on input "checkbox" at bounding box center [40, 149] width 6 height 6
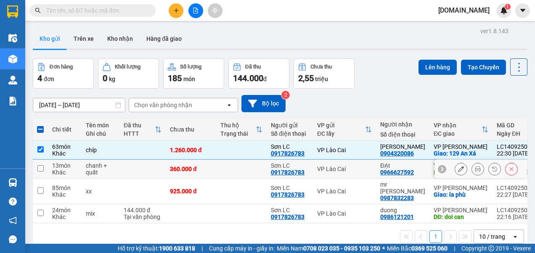
click at [40, 168] on input "checkbox" at bounding box center [40, 168] width 6 height 6
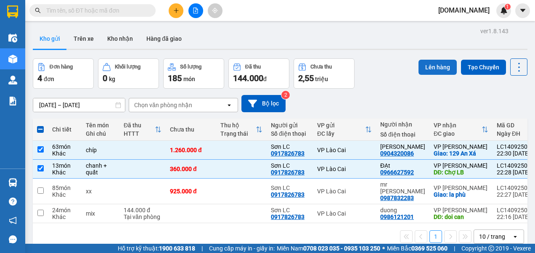
click at [434, 67] on button "Lên hàng" at bounding box center [437, 67] width 38 height 15
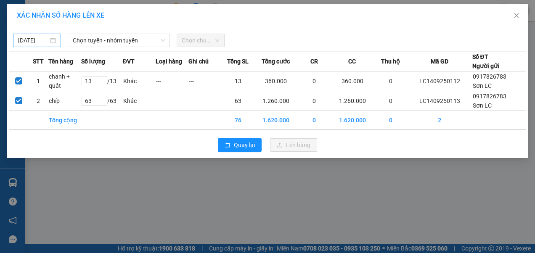
click at [42, 39] on body "Kết quả tìm kiếm ( 0 ) Bộ lọc No Data [DOMAIN_NAME] 1 Điều hành xe Kho hàng mới…" at bounding box center [267, 126] width 535 height 253
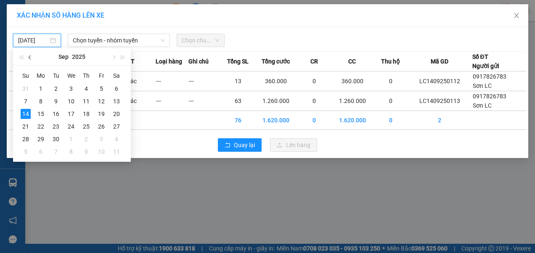
click at [29, 59] on button "button" at bounding box center [30, 56] width 9 height 17
click at [88, 113] on div "14" at bounding box center [86, 114] width 10 height 10
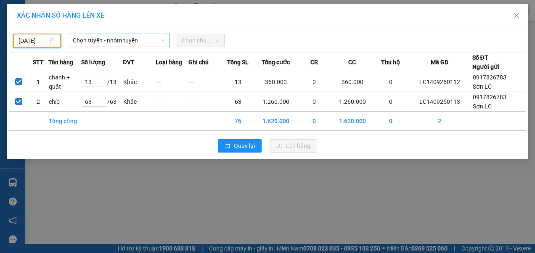
click at [142, 40] on span "Chọn tuyến - nhóm tuyến" at bounding box center [119, 40] width 92 height 13
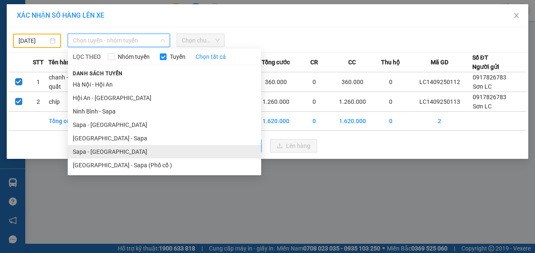
drag, startPoint x: 94, startPoint y: 151, endPoint x: 97, endPoint y: 147, distance: 5.7
click at [94, 150] on li "Sapa - [GEOGRAPHIC_DATA]" at bounding box center [164, 151] width 193 height 13
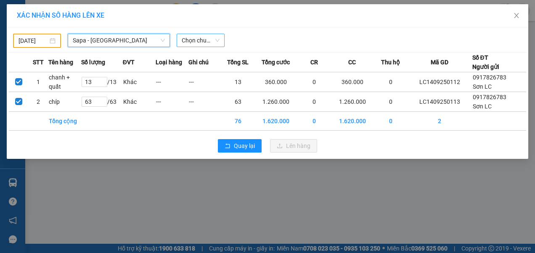
click at [212, 38] on span "Chọn chuyến" at bounding box center [201, 40] width 38 height 13
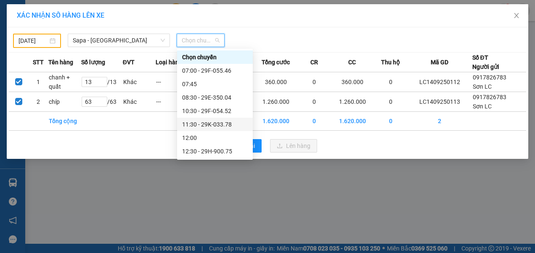
scroll to position [175, 0]
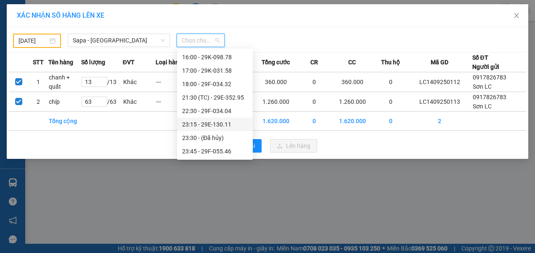
click at [203, 122] on div "23:15 - 29E-130.11" at bounding box center [215, 124] width 66 height 9
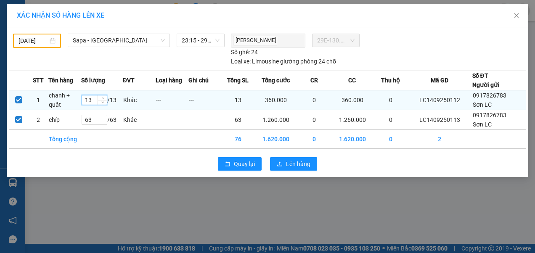
drag, startPoint x: 91, startPoint y: 98, endPoint x: 83, endPoint y: 103, distance: 9.1
click at [84, 101] on input "13" at bounding box center [94, 99] width 25 height 9
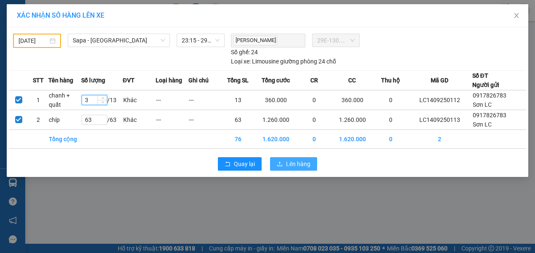
click at [306, 164] on span "Lên hàng" at bounding box center [298, 163] width 24 height 9
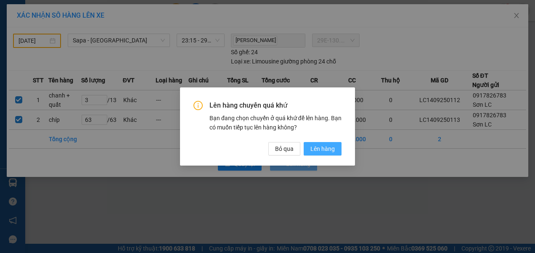
click at [322, 147] on span "Lên hàng" at bounding box center [322, 148] width 24 height 9
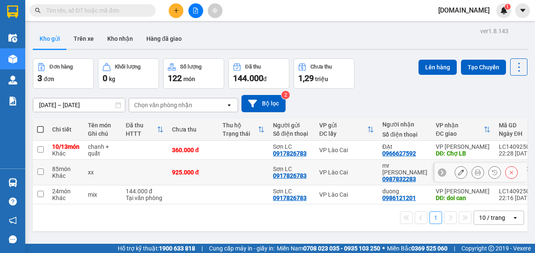
click at [43, 173] on input "checkbox" at bounding box center [40, 172] width 6 height 6
checkbox input "true"
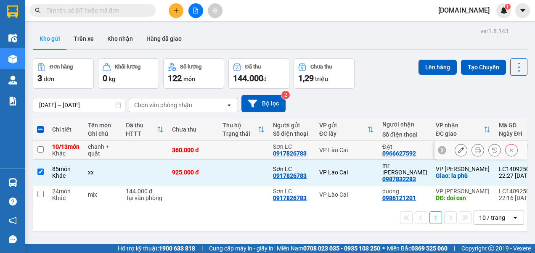
click at [43, 152] on input "checkbox" at bounding box center [40, 149] width 6 height 6
checkbox input "true"
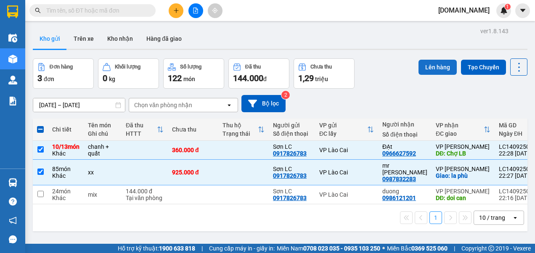
click at [431, 63] on button "Lên hàng" at bounding box center [437, 67] width 38 height 15
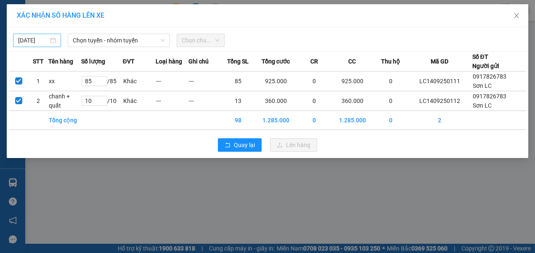
click at [40, 40] on body "Kết quả tìm kiếm ( 0 ) Bộ lọc No Data [DOMAIN_NAME] 1 Điều hành xe Kho hàng mới…" at bounding box center [267, 126] width 535 height 253
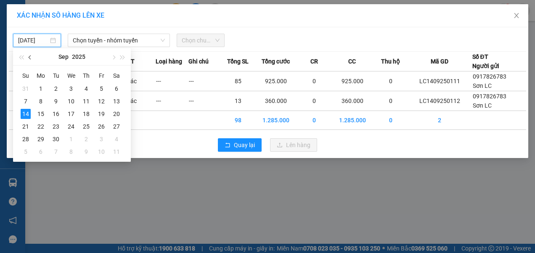
click at [31, 58] on span "button" at bounding box center [31, 57] width 4 height 4
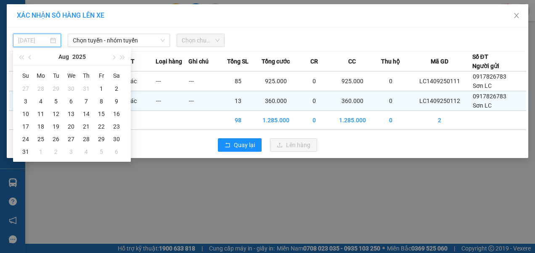
click at [87, 112] on div "14" at bounding box center [86, 114] width 10 height 10
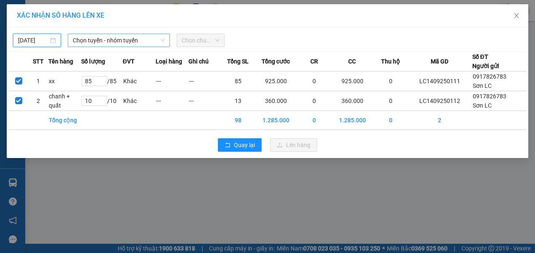
type input "[DATE]"
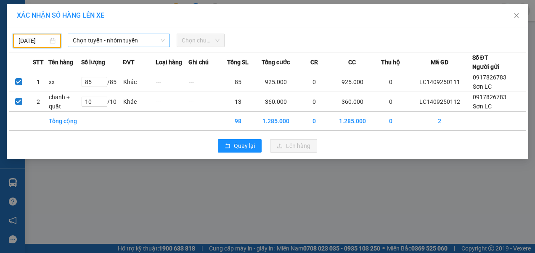
click at [109, 38] on span "Chọn tuyến - nhóm tuyến" at bounding box center [119, 40] width 92 height 13
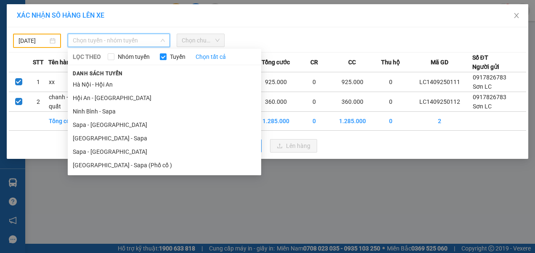
click at [87, 148] on li "Sapa - [GEOGRAPHIC_DATA]" at bounding box center [164, 151] width 193 height 13
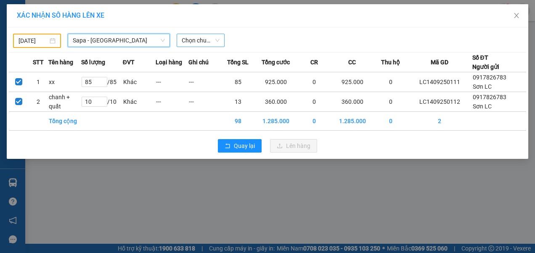
click at [197, 37] on span "Chọn chuyến" at bounding box center [201, 40] width 38 height 13
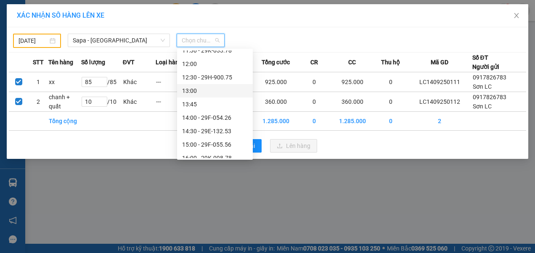
scroll to position [126, 0]
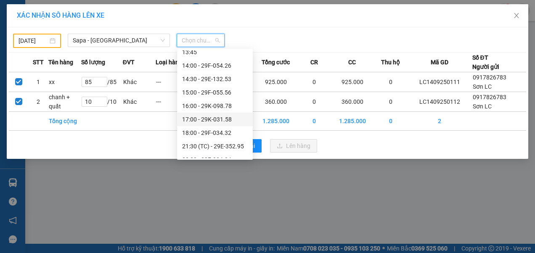
click at [208, 118] on div "17:00 - 29K-031.58" at bounding box center [215, 119] width 66 height 9
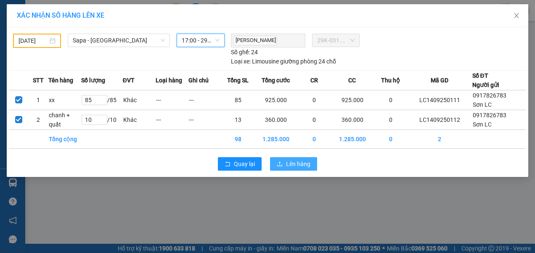
click at [292, 160] on span "Lên hàng" at bounding box center [298, 163] width 24 height 9
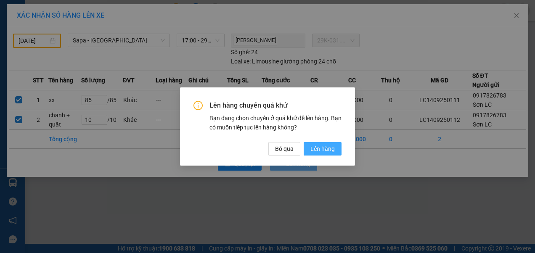
click at [311, 148] on span "Lên hàng" at bounding box center [322, 148] width 24 height 9
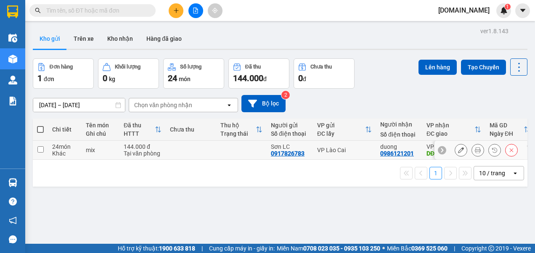
click at [40, 150] on input "checkbox" at bounding box center [40, 149] width 6 height 6
checkbox input "true"
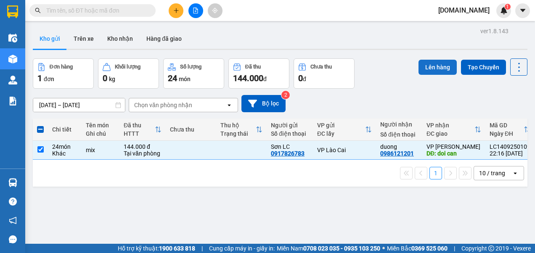
click at [429, 66] on button "Lên hàng" at bounding box center [437, 67] width 38 height 15
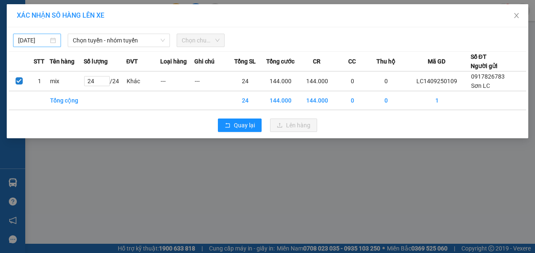
click at [37, 38] on body "Kết quả tìm kiếm ( 0 ) Bộ lọc No Data [DOMAIN_NAME] 1 Điều hành xe Kho hàng mới…" at bounding box center [267, 126] width 535 height 253
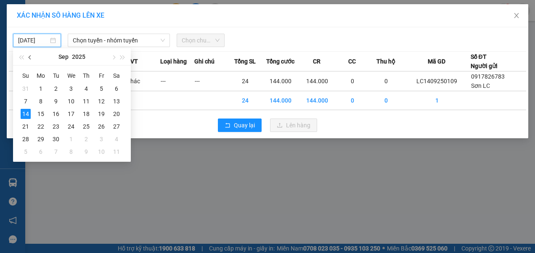
click at [31, 56] on span "button" at bounding box center [31, 57] width 4 height 4
click at [85, 114] on div "14" at bounding box center [86, 114] width 10 height 10
type input "[DATE]"
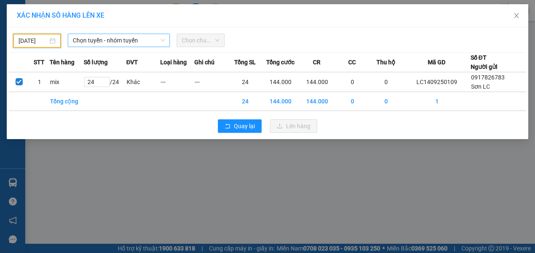
click at [145, 44] on span "Chọn tuyến - nhóm tuyến" at bounding box center [119, 40] width 92 height 13
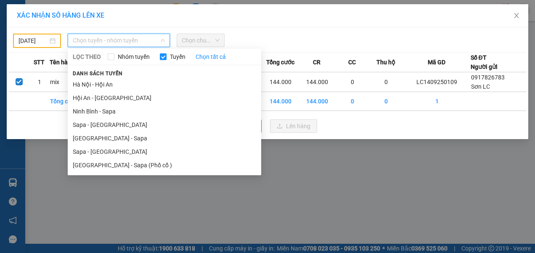
drag, startPoint x: 86, startPoint y: 153, endPoint x: 92, endPoint y: 145, distance: 10.1
click at [87, 153] on li "Sapa - [GEOGRAPHIC_DATA]" at bounding box center [164, 151] width 193 height 13
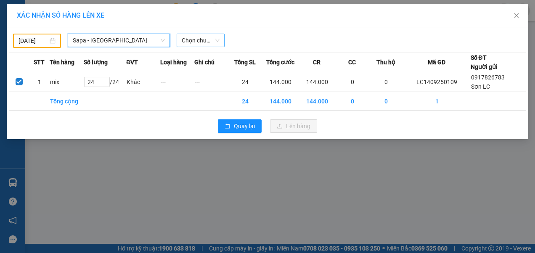
click at [204, 38] on span "Chọn chuyến" at bounding box center [201, 40] width 38 height 13
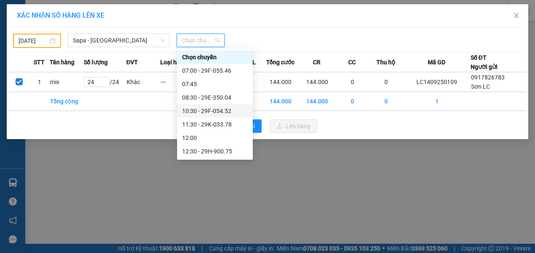
click at [206, 111] on div "10:30 - 29F-054.52" at bounding box center [215, 110] width 66 height 9
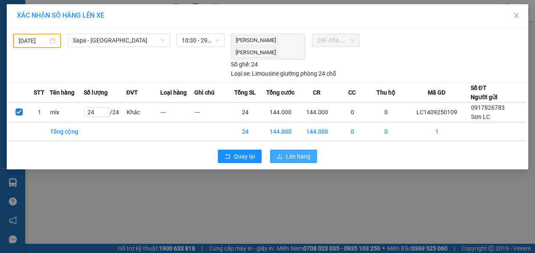
click at [293, 153] on span "Lên hàng" at bounding box center [298, 156] width 24 height 9
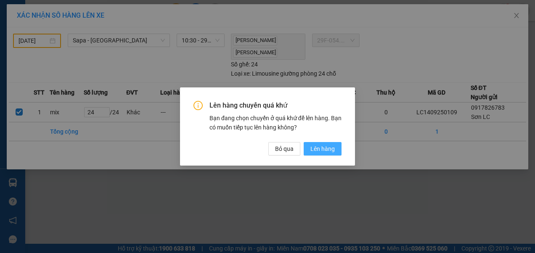
click at [321, 150] on span "Lên hàng" at bounding box center [322, 148] width 24 height 9
